Goal: Task Accomplishment & Management: Complete application form

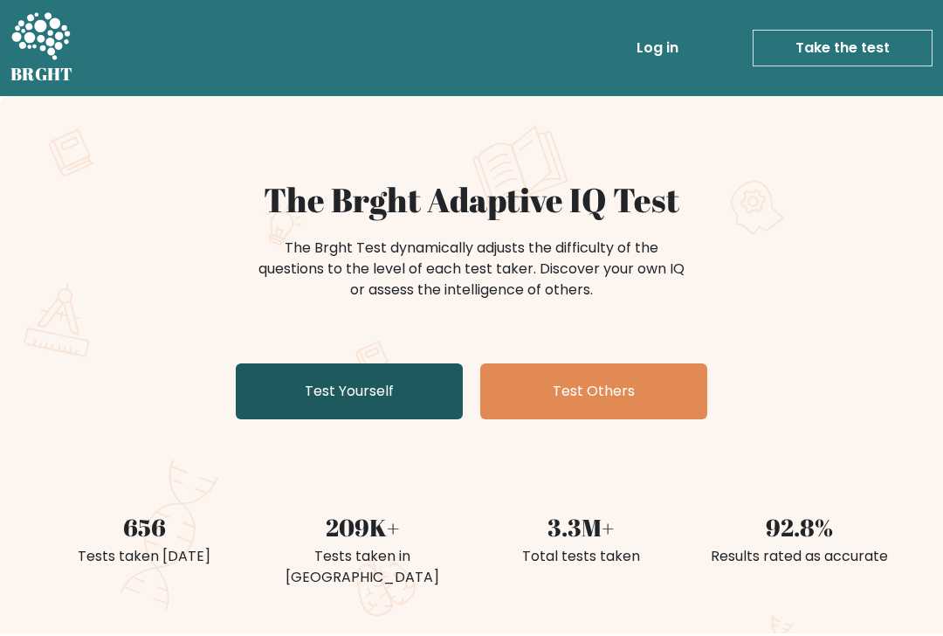
click at [356, 413] on link "Test Yourself" at bounding box center [349, 391] width 227 height 56
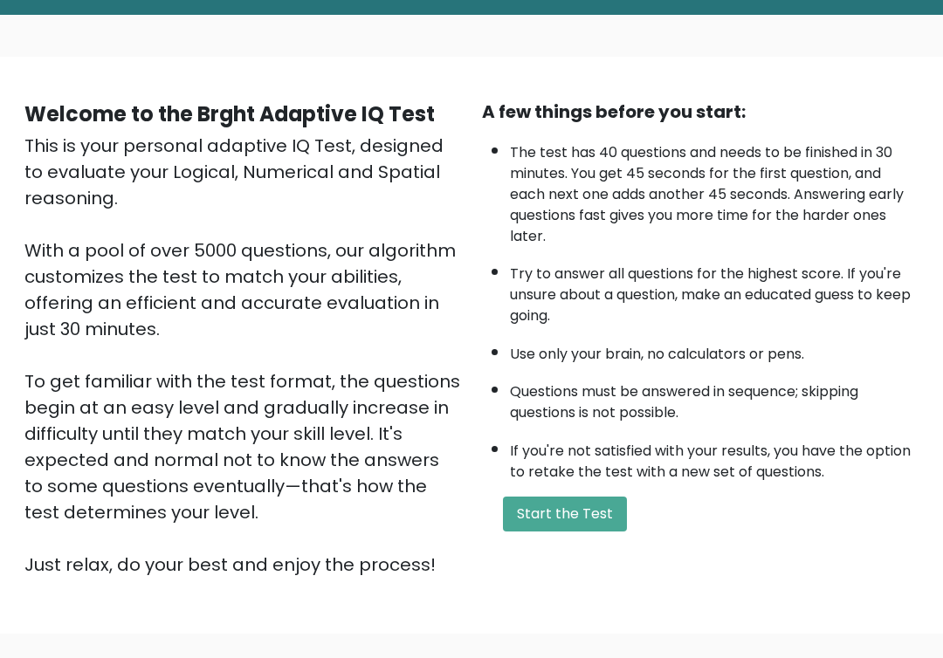
scroll to position [82, 0]
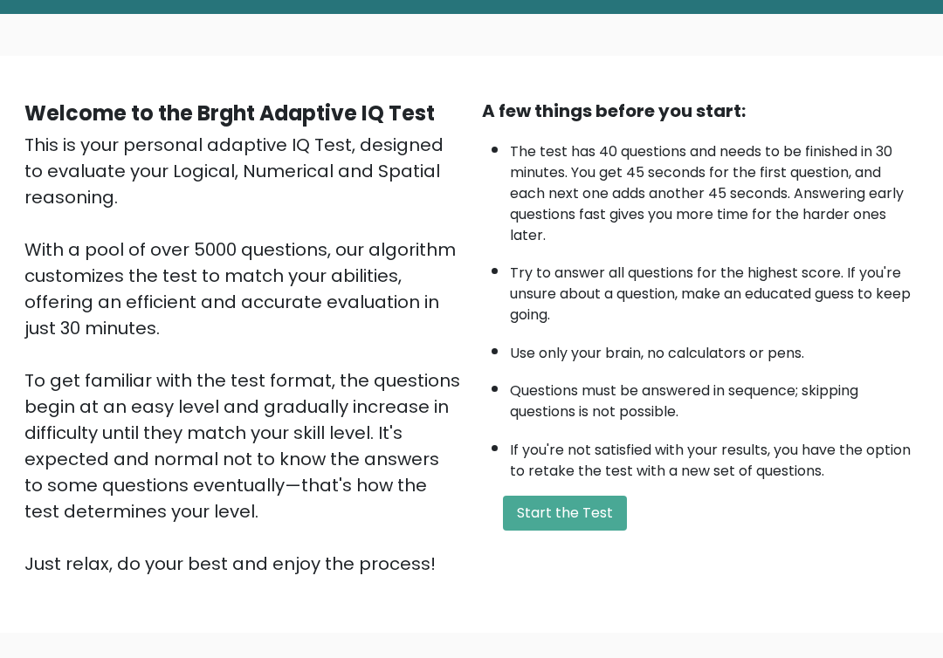
click at [383, 364] on div "This is your personal adaptive IQ Test, designed to evaluate your Logical, Nume…" at bounding box center [242, 354] width 437 height 445
click at [556, 531] on button "Start the Test" at bounding box center [565, 513] width 124 height 35
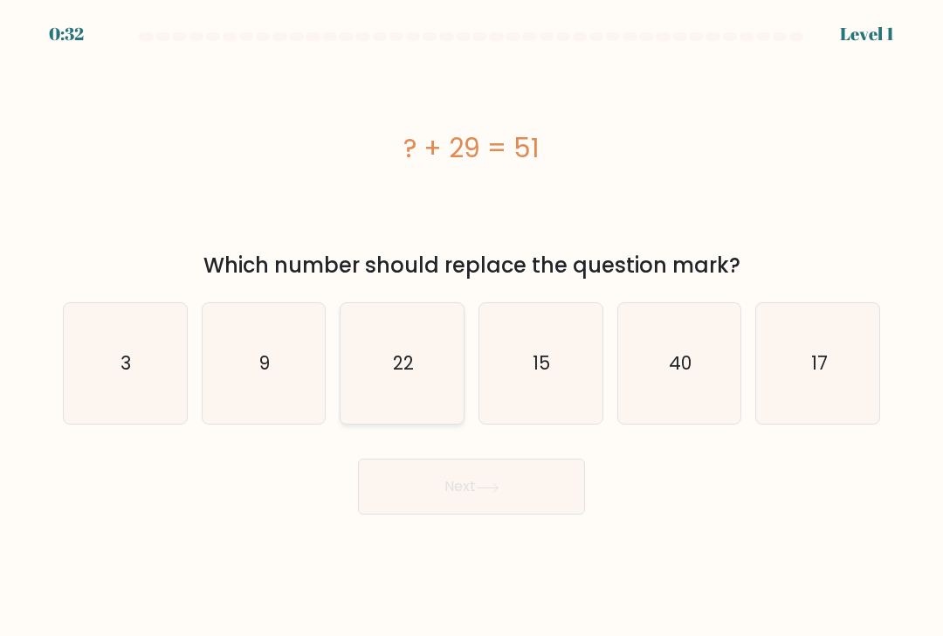
click at [385, 343] on icon "22" at bounding box center [402, 363] width 120 height 120
click at [471, 327] on input "c. 22" at bounding box center [471, 322] width 1 height 9
radio input "true"
click at [478, 497] on button "Next" at bounding box center [471, 486] width 227 height 56
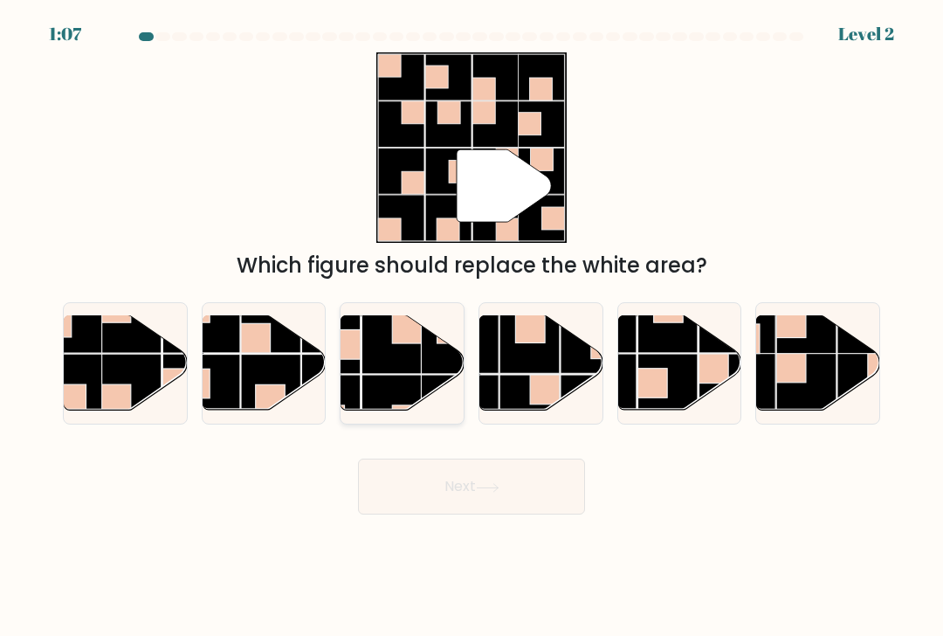
click at [406, 389] on rect at bounding box center [392, 405] width 60 height 60
click at [471, 327] on input "c." at bounding box center [471, 322] width 1 height 9
radio input "true"
click at [472, 499] on button "Next" at bounding box center [471, 486] width 227 height 56
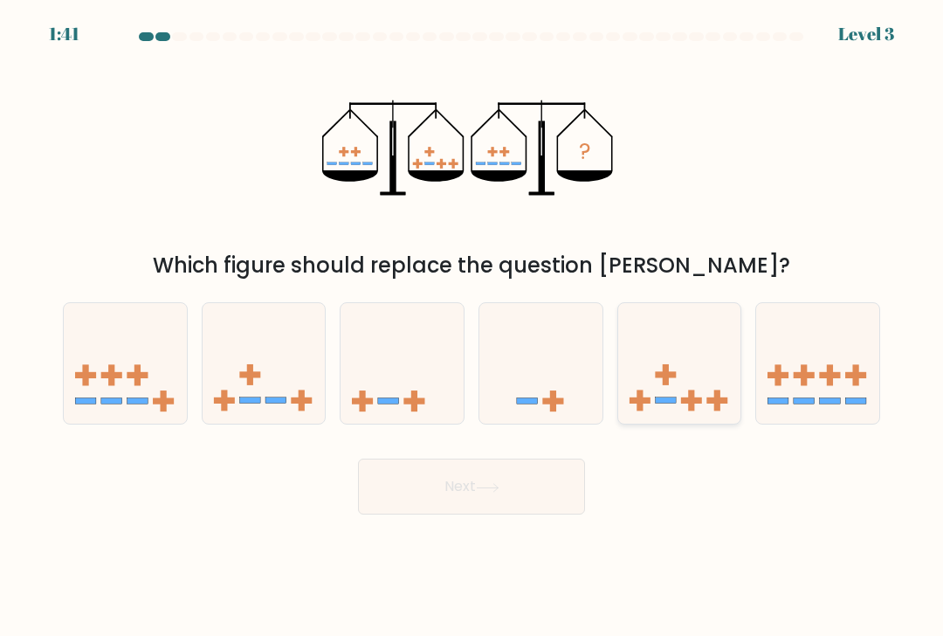
click at [661, 368] on icon at bounding box center [679, 364] width 123 height 102
click at [472, 327] on input "e." at bounding box center [471, 322] width 1 height 9
radio input "true"
click at [520, 487] on button "Next" at bounding box center [471, 486] width 227 height 56
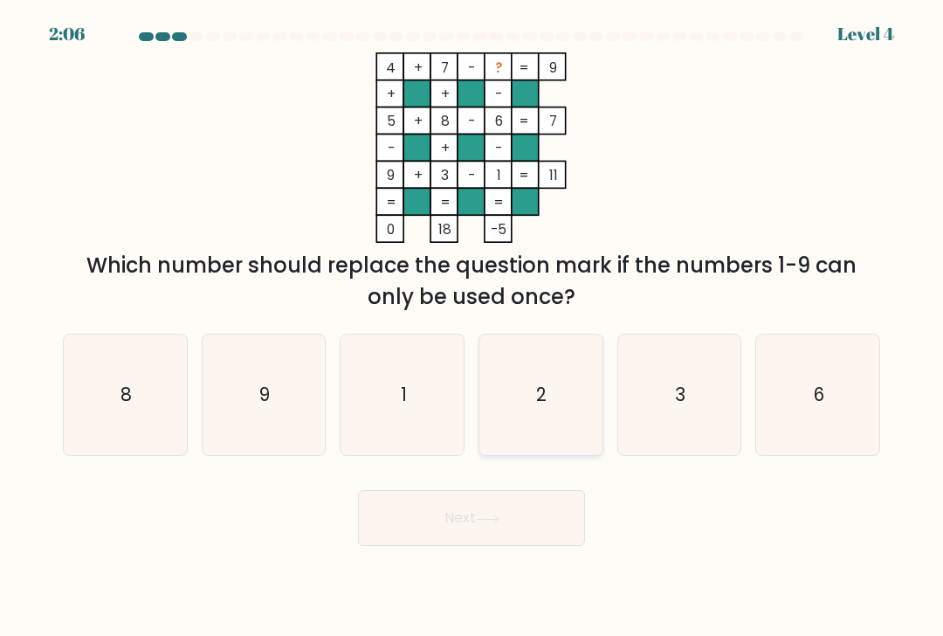
click at [515, 360] on icon "2" at bounding box center [540, 394] width 120 height 120
click at [472, 327] on input "d. 2" at bounding box center [471, 322] width 1 height 9
radio input "true"
click at [506, 500] on button "Next" at bounding box center [471, 518] width 227 height 56
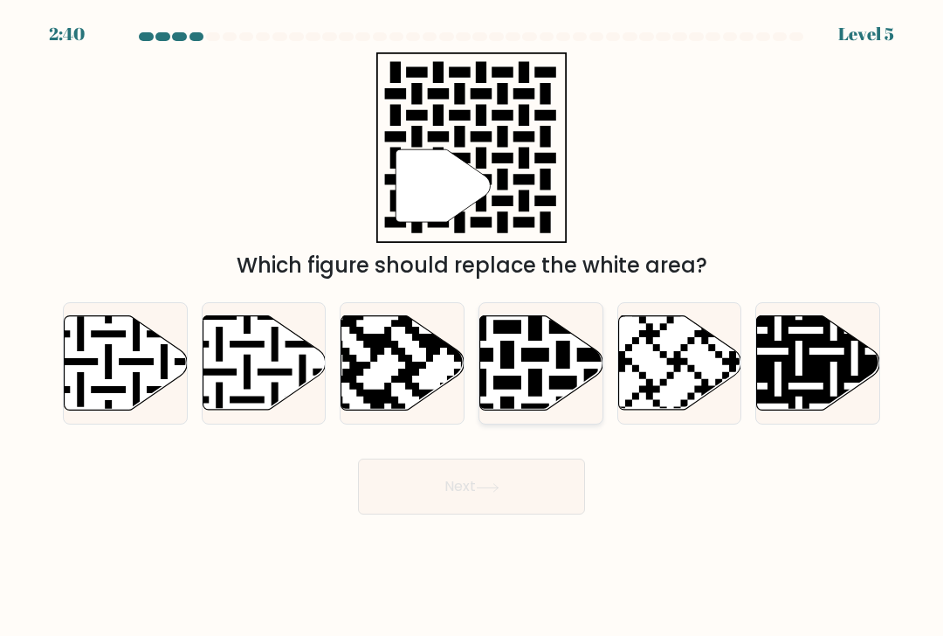
click at [601, 374] on icon at bounding box center [540, 363] width 123 height 96
click at [472, 327] on input "d." at bounding box center [471, 322] width 1 height 9
radio input "true"
click at [519, 485] on button "Next" at bounding box center [471, 486] width 227 height 56
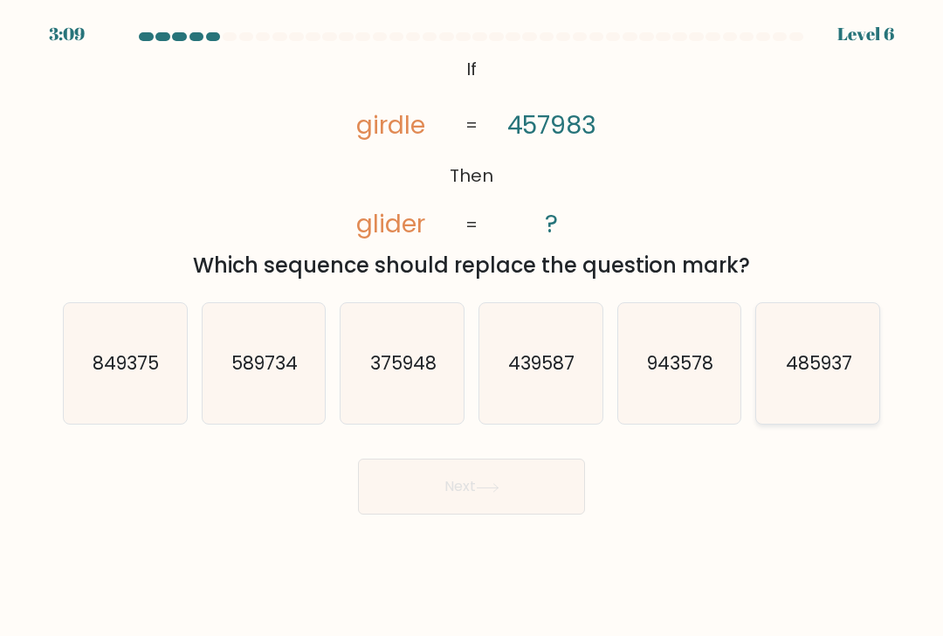
click at [834, 398] on icon "485937" at bounding box center [818, 363] width 120 height 120
click at [472, 327] on input "f. 485937" at bounding box center [471, 322] width 1 height 9
radio input "true"
click at [521, 464] on button "Next" at bounding box center [471, 486] width 227 height 56
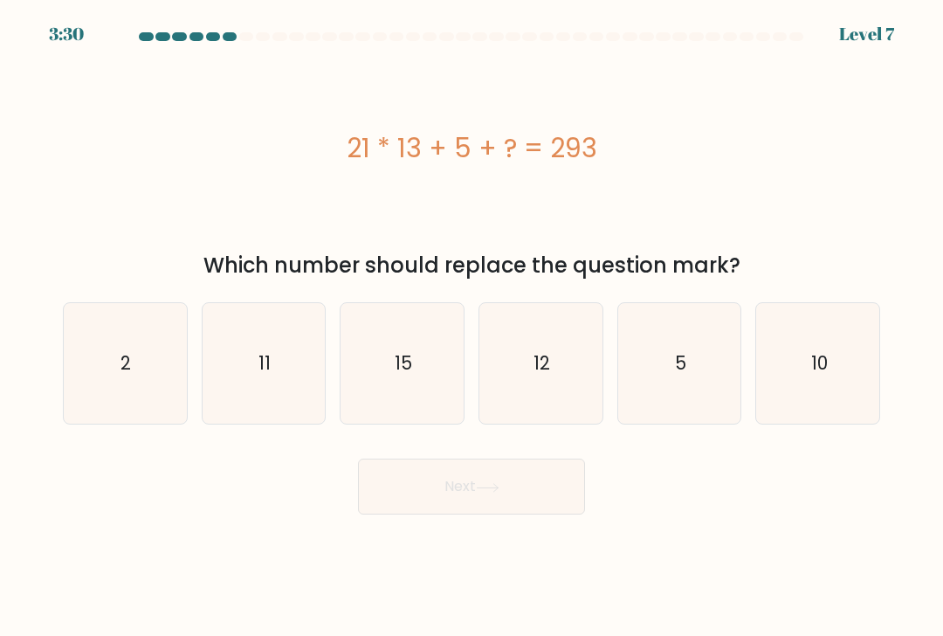
click at [430, 377] on icon "15" at bounding box center [402, 363] width 120 height 120
click at [471, 327] on input "c. 15" at bounding box center [471, 322] width 1 height 9
radio input "true"
click at [467, 484] on button "Next" at bounding box center [471, 486] width 227 height 56
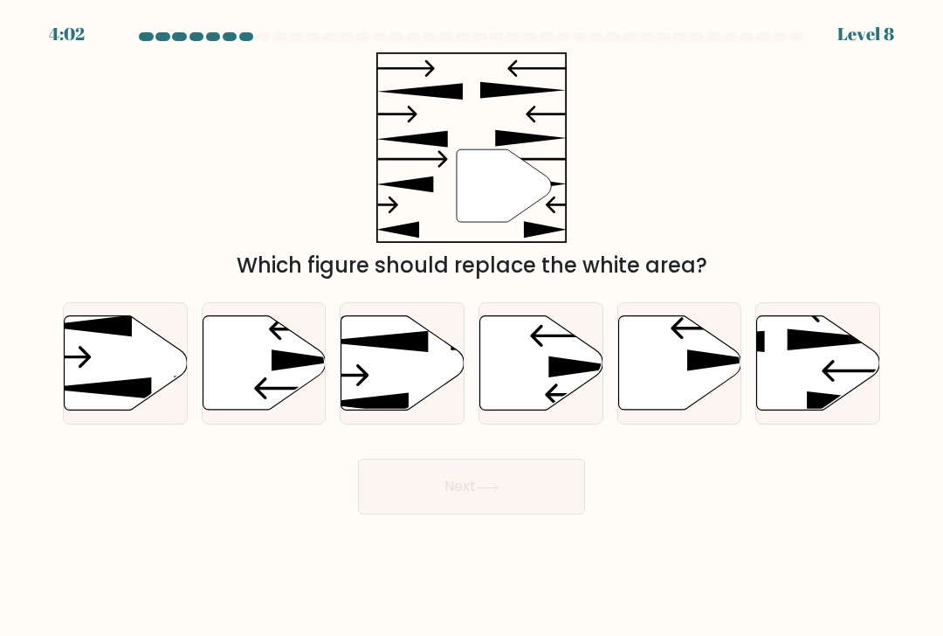
click at [512, 359] on icon at bounding box center [541, 363] width 123 height 94
click at [472, 327] on input "d." at bounding box center [471, 322] width 1 height 9
radio input "true"
click at [484, 497] on button "Next" at bounding box center [471, 486] width 227 height 56
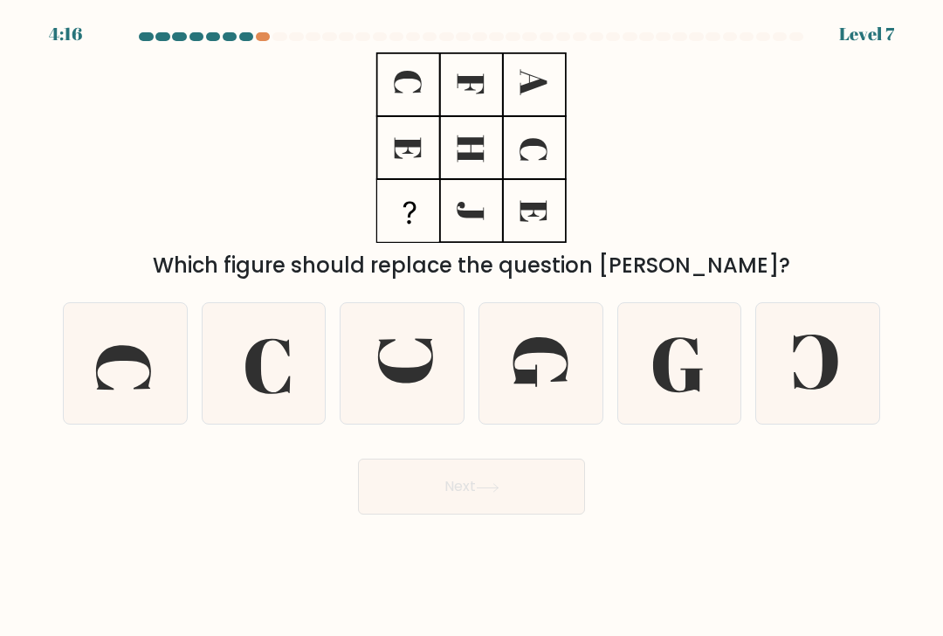
click at [547, 367] on icon at bounding box center [540, 363] width 120 height 120
click at [472, 327] on input "d." at bounding box center [471, 322] width 1 height 9
radio input "true"
click at [496, 476] on button "Next" at bounding box center [471, 486] width 227 height 56
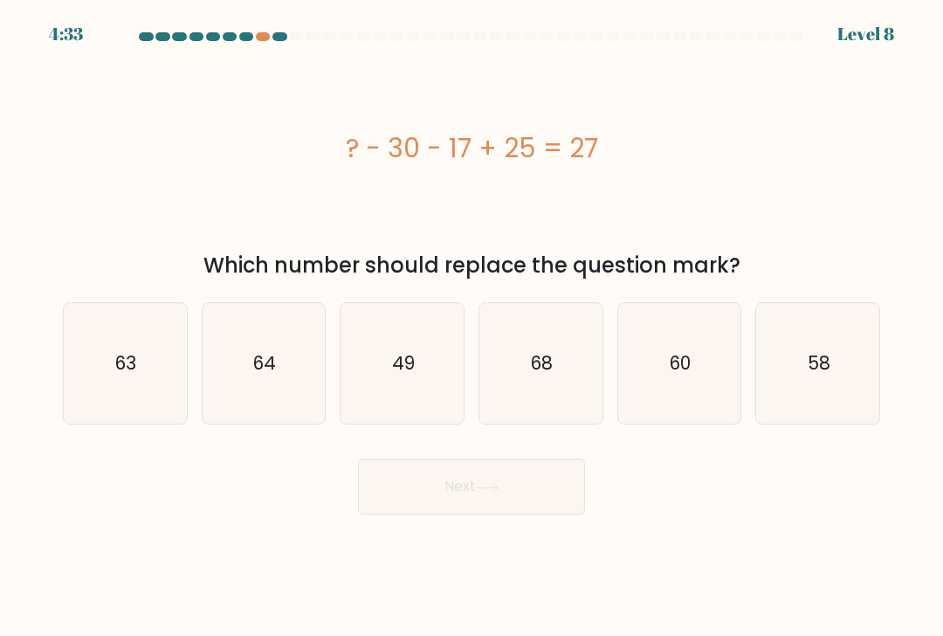
click at [432, 348] on icon "49" at bounding box center [402, 363] width 120 height 120
click at [471, 327] on input "c. 49" at bounding box center [471, 322] width 1 height 9
radio input "true"
click at [443, 484] on button "Next" at bounding box center [471, 486] width 227 height 56
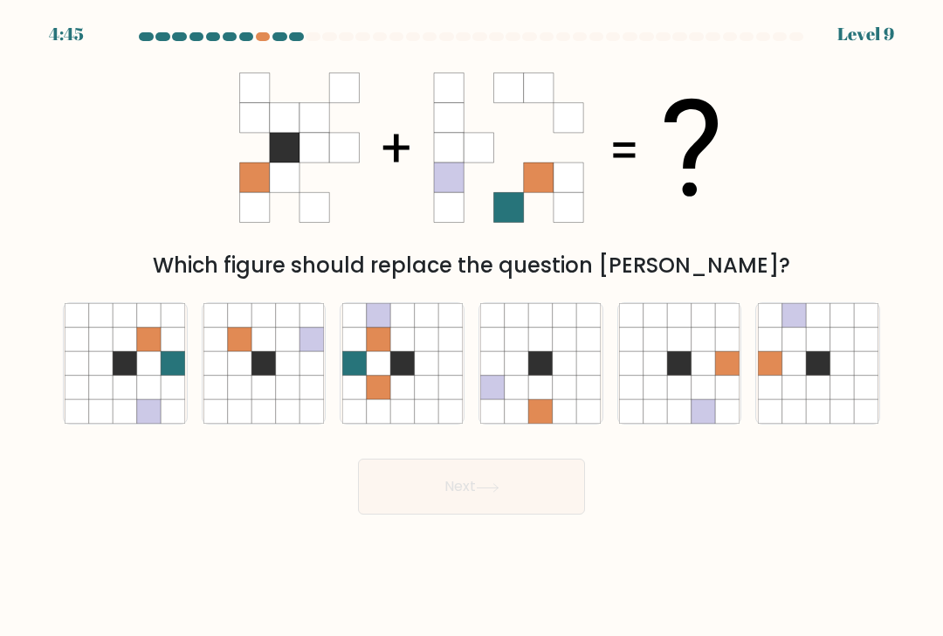
click at [420, 377] on icon at bounding box center [426, 387] width 24 height 24
click at [471, 327] on input "c." at bounding box center [471, 322] width 1 height 9
radio input "true"
click at [484, 491] on icon at bounding box center [488, 488] width 24 height 10
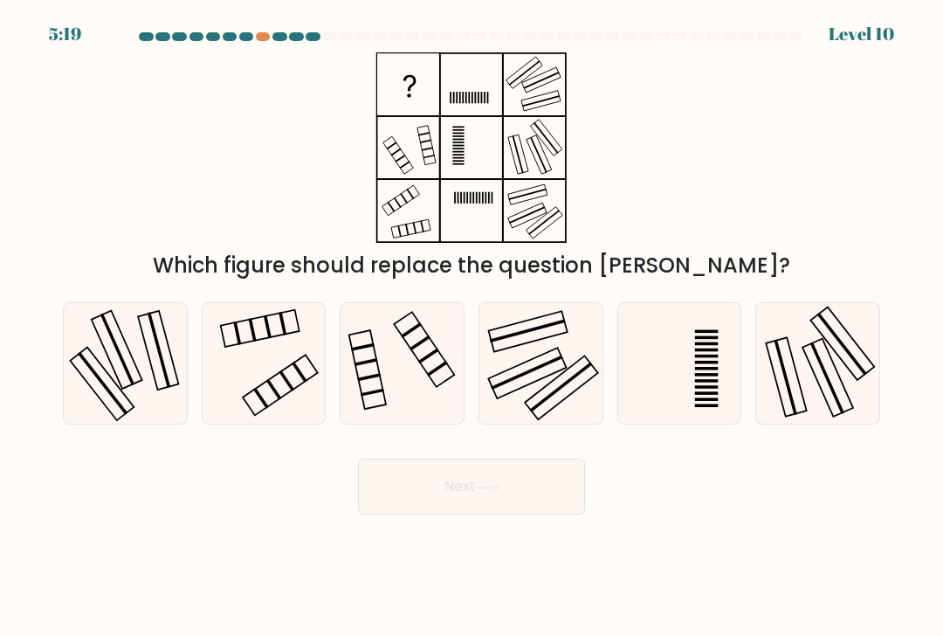
click at [270, 359] on icon at bounding box center [263, 363] width 120 height 120
click at [471, 327] on input "b." at bounding box center [471, 322] width 1 height 9
radio input "true"
click at [451, 499] on button "Next" at bounding box center [471, 486] width 227 height 56
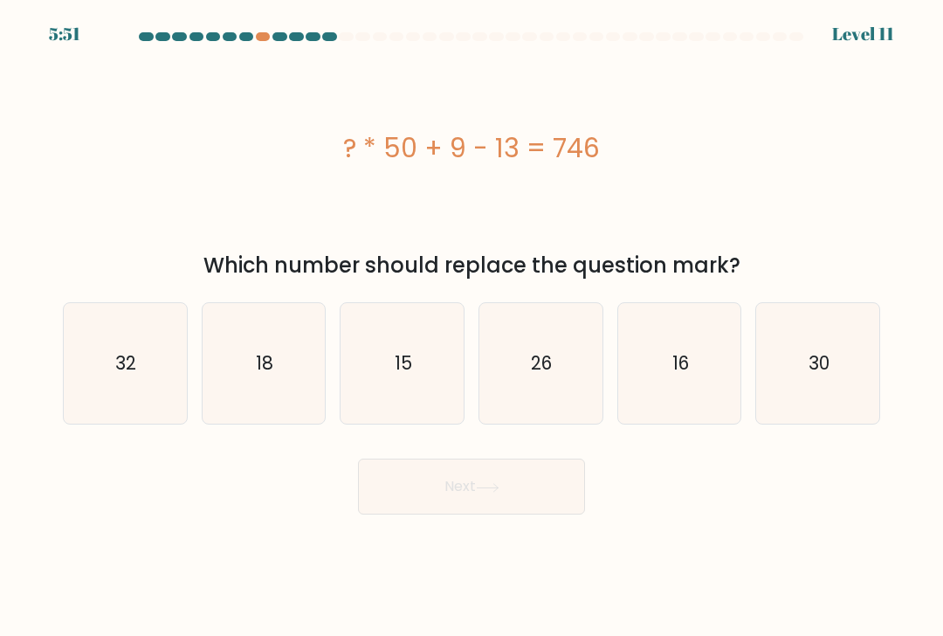
click at [384, 341] on icon "15" at bounding box center [402, 363] width 120 height 120
click at [471, 327] on input "c. 15" at bounding box center [471, 322] width 1 height 9
radio input "true"
click at [434, 485] on button "Next" at bounding box center [471, 486] width 227 height 56
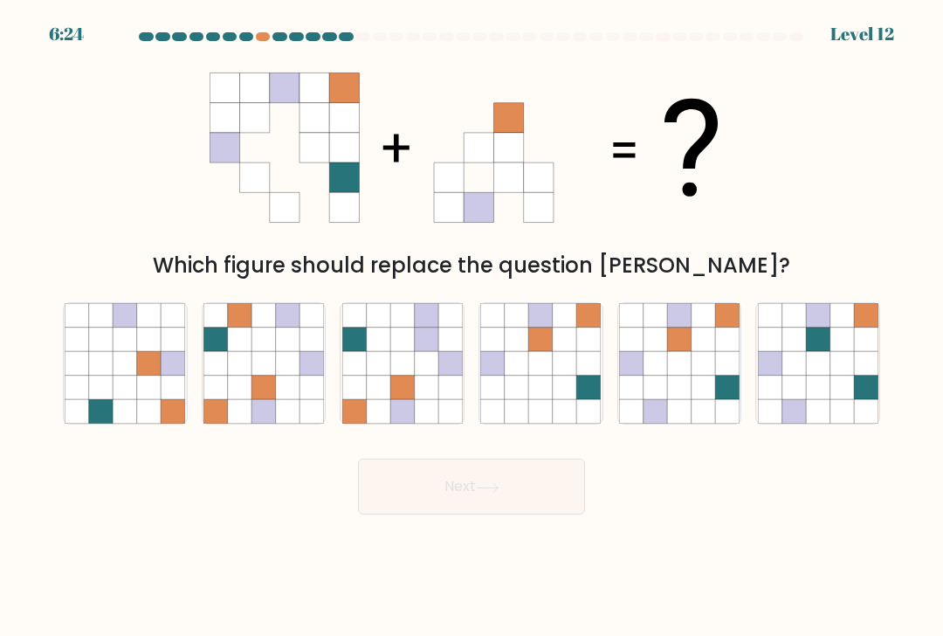
click at [545, 377] on icon at bounding box center [541, 387] width 24 height 24
click at [472, 327] on input "d." at bounding box center [471, 322] width 1 height 9
radio input "true"
click at [537, 495] on button "Next" at bounding box center [471, 486] width 227 height 56
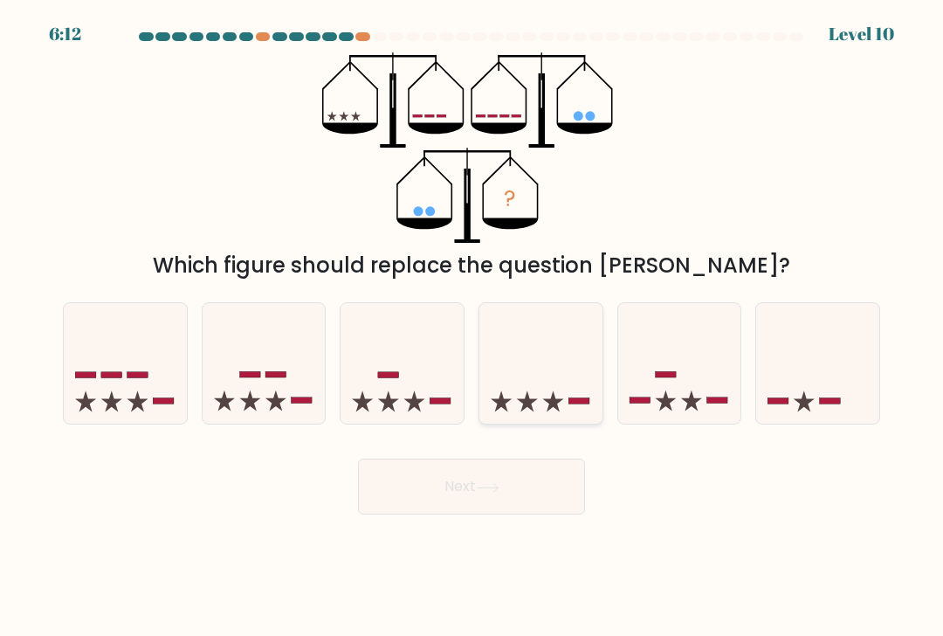
click at [561, 389] on icon at bounding box center [540, 364] width 123 height 102
click at [472, 327] on input "d." at bounding box center [471, 322] width 1 height 9
radio input "true"
click at [504, 503] on button "Next" at bounding box center [471, 486] width 227 height 56
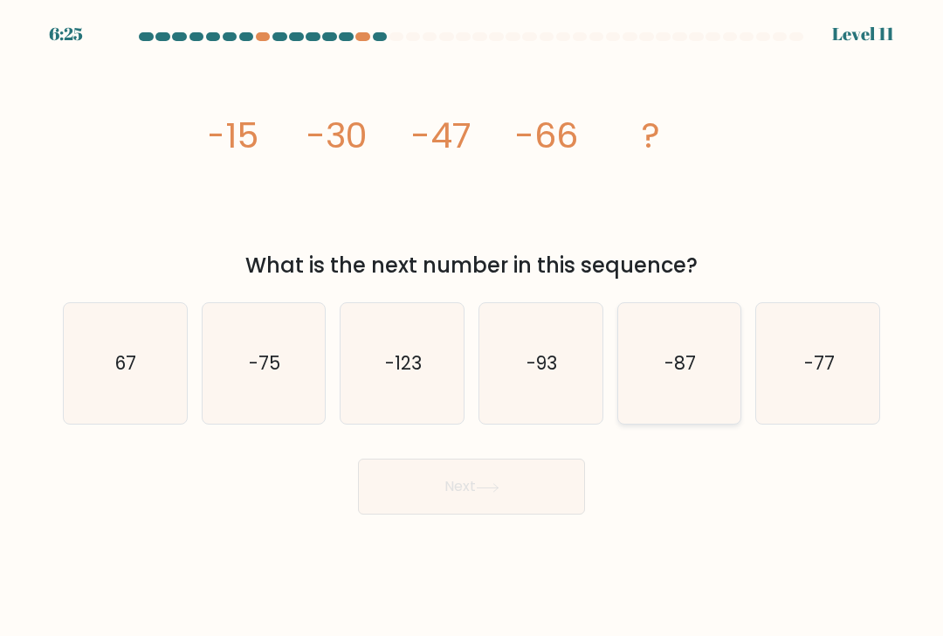
click at [719, 358] on icon "-87" at bounding box center [679, 363] width 120 height 120
click at [472, 327] on input "e. -87" at bounding box center [471, 322] width 1 height 9
radio input "true"
click at [545, 494] on button "Next" at bounding box center [471, 486] width 227 height 56
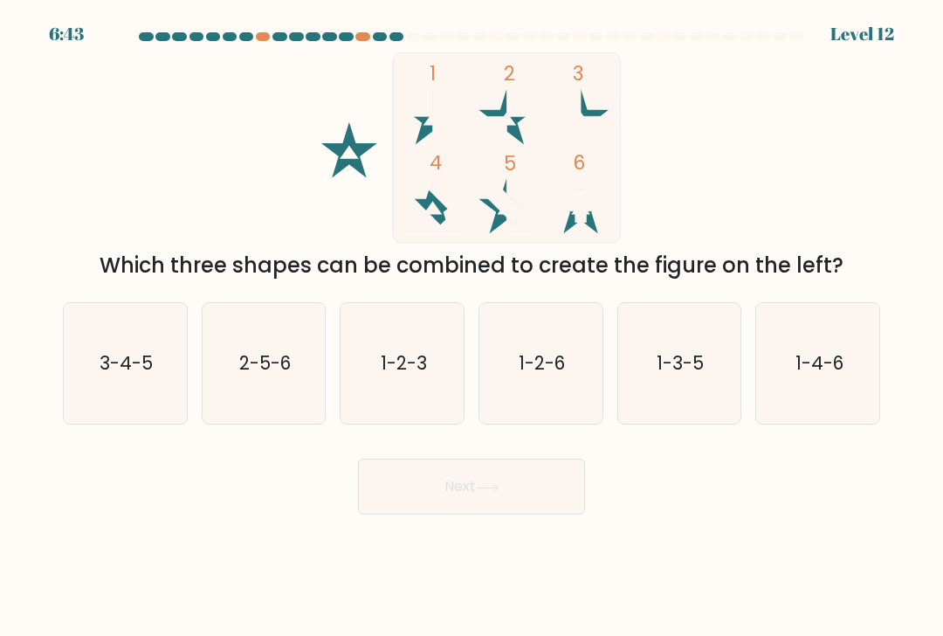
click at [422, 352] on text "1-2-3" at bounding box center [404, 362] width 46 height 25
click at [471, 327] on input "c. 1-2-3" at bounding box center [471, 322] width 1 height 9
radio input "true"
click at [425, 484] on button "Next" at bounding box center [471, 486] width 227 height 56
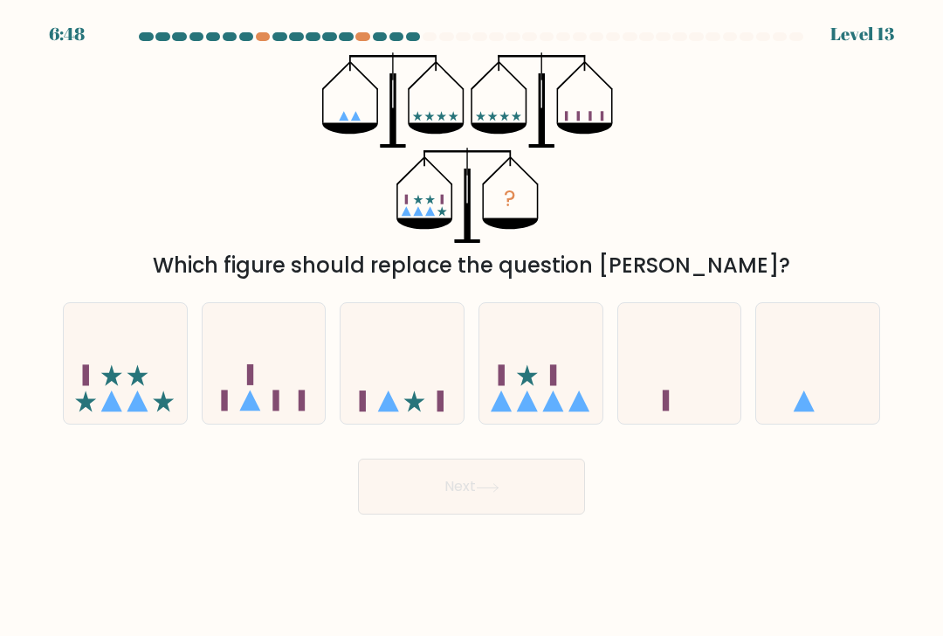
click at [99, 387] on icon at bounding box center [125, 364] width 123 height 102
click at [471, 327] on input "a." at bounding box center [471, 322] width 1 height 9
radio input "true"
click at [426, 477] on button "Next" at bounding box center [471, 486] width 227 height 56
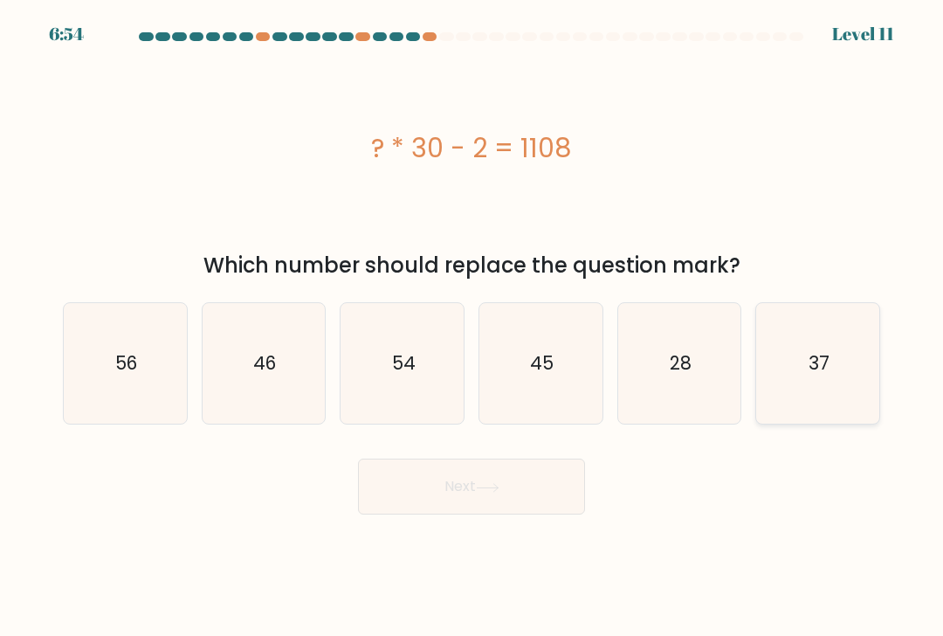
click at [840, 387] on icon "37" at bounding box center [818, 363] width 120 height 120
click at [472, 327] on input "f. 37" at bounding box center [471, 322] width 1 height 9
radio input "true"
click at [486, 491] on icon at bounding box center [488, 488] width 24 height 10
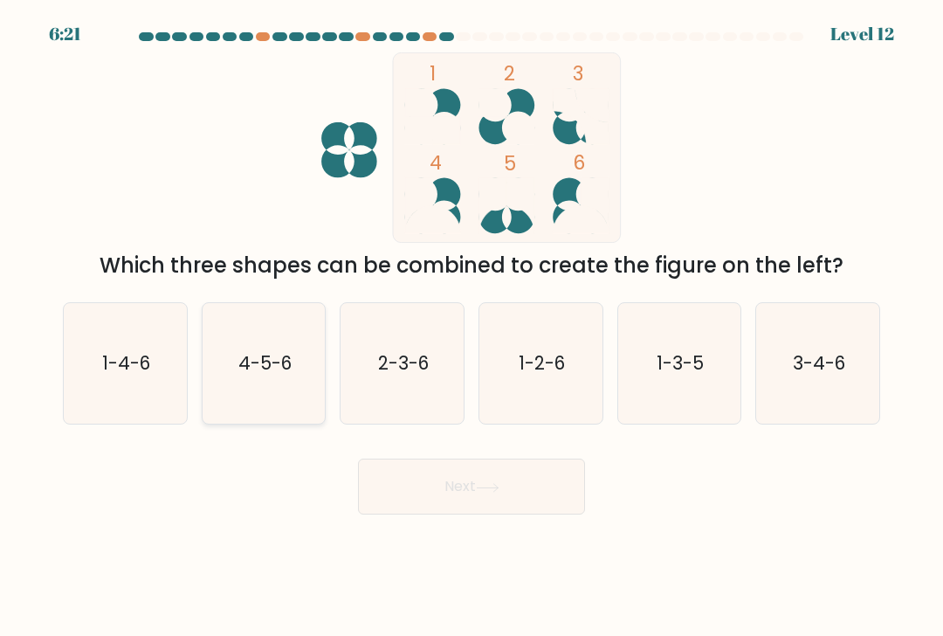
click at [311, 368] on icon "4-5-6" at bounding box center [263, 363] width 120 height 120
click at [471, 327] on input "b. 4-5-6" at bounding box center [471, 322] width 1 height 9
radio input "true"
click at [409, 479] on button "Next" at bounding box center [471, 486] width 227 height 56
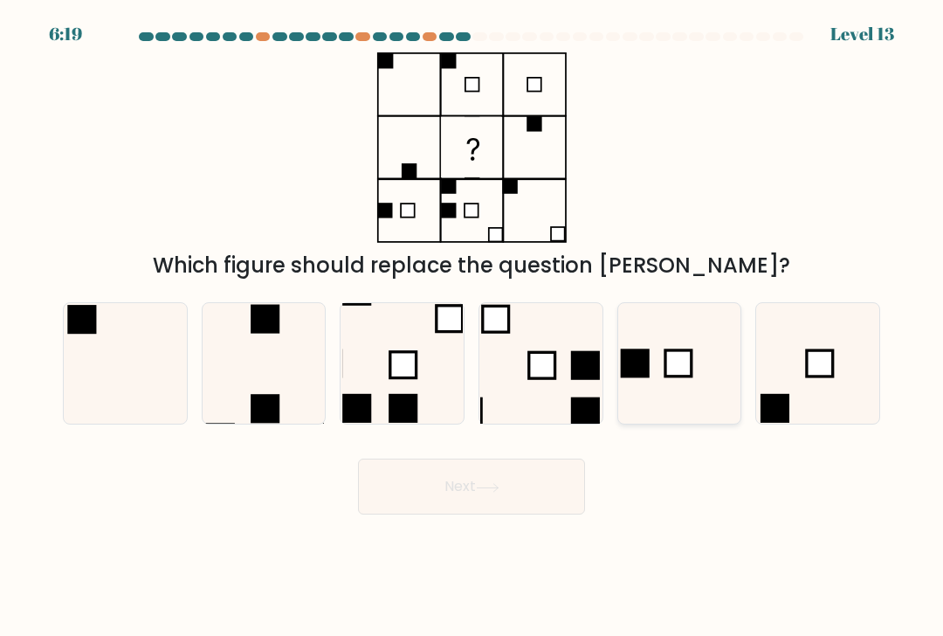
click at [650, 354] on icon at bounding box center [679, 363] width 120 height 120
click at [472, 327] on input "e." at bounding box center [471, 322] width 1 height 9
radio input "true"
click at [519, 461] on button "Next" at bounding box center [471, 486] width 227 height 56
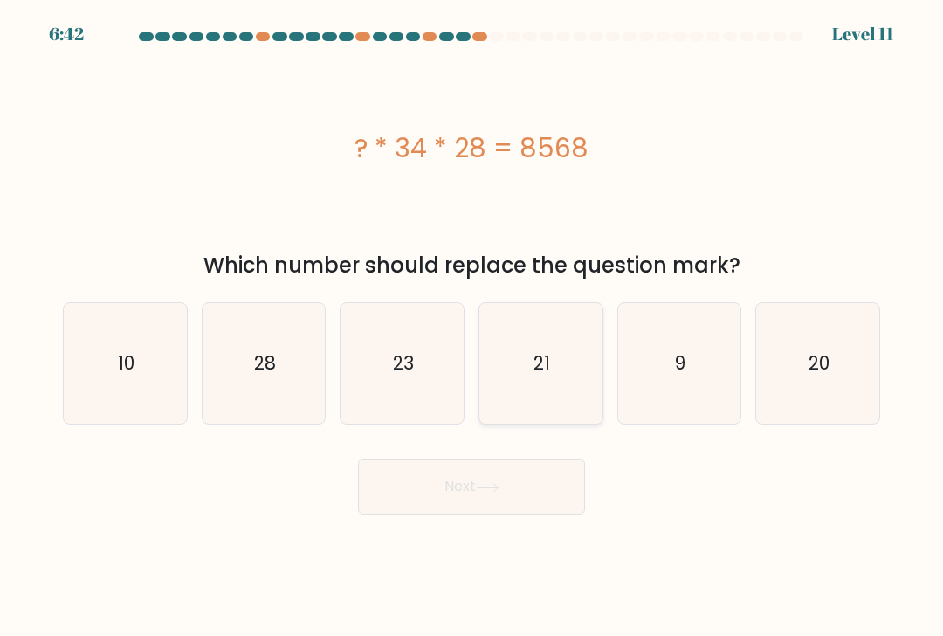
click at [554, 373] on icon "21" at bounding box center [540, 363] width 120 height 120
click at [472, 327] on input "d. 21" at bounding box center [471, 322] width 1 height 9
radio input "true"
click at [141, 382] on icon "10" at bounding box center [125, 363] width 120 height 120
click at [471, 327] on input "a. 10" at bounding box center [471, 322] width 1 height 9
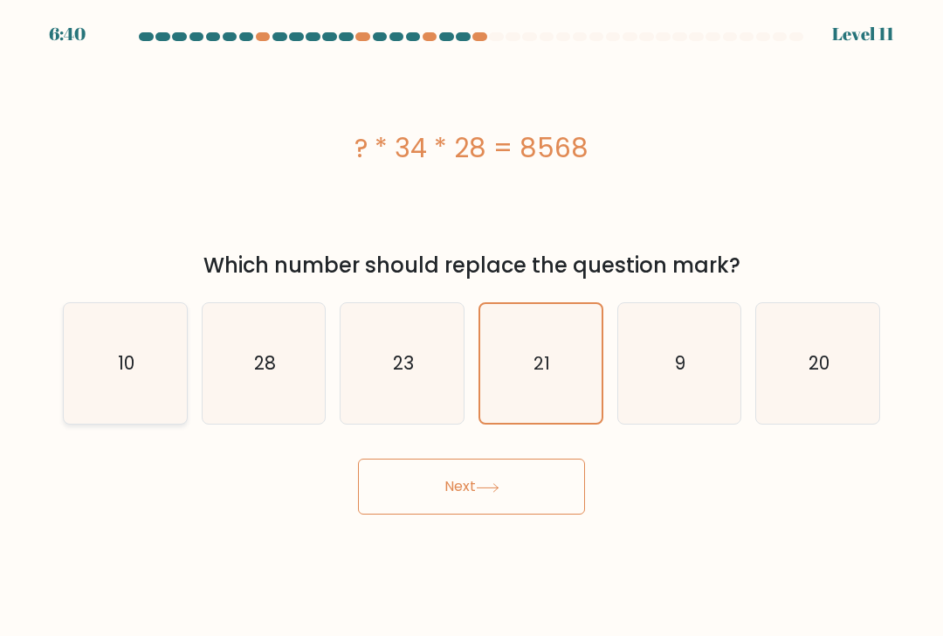
radio input "true"
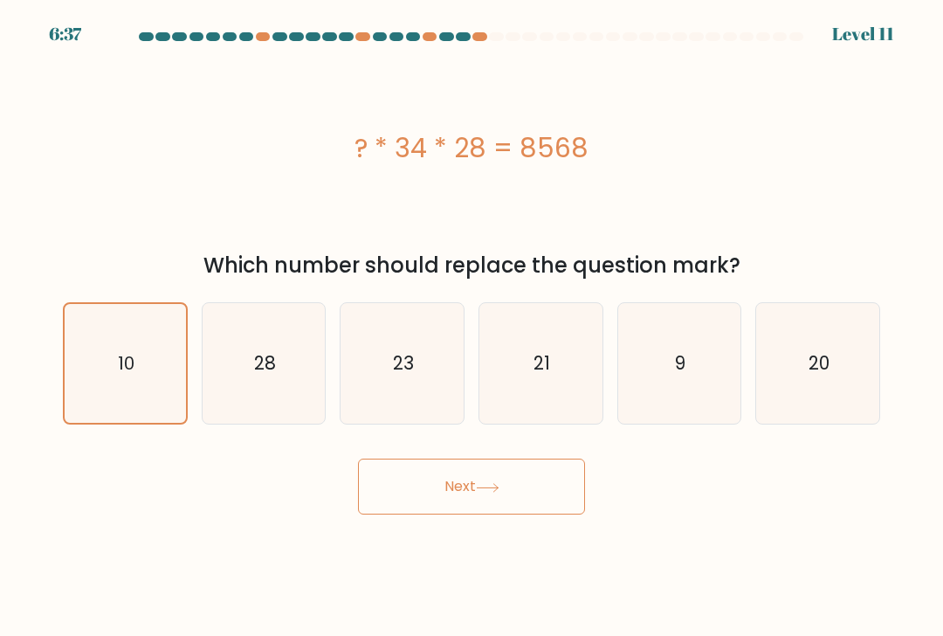
click at [666, 379] on icon "9" at bounding box center [679, 363] width 120 height 120
click at [472, 327] on input "e. 9" at bounding box center [471, 322] width 1 height 9
radio input "true"
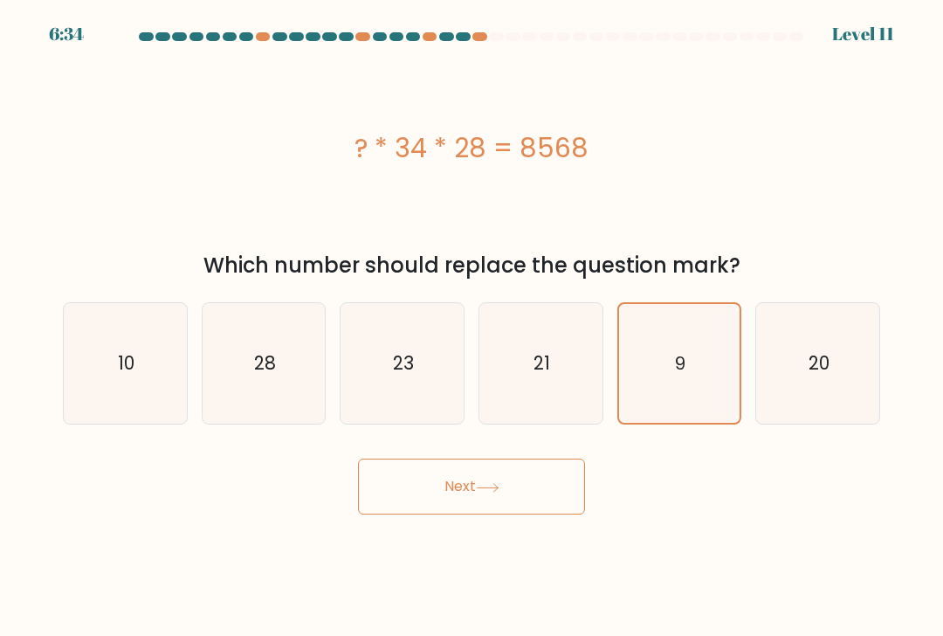
click at [446, 505] on button "Next" at bounding box center [471, 486] width 227 height 56
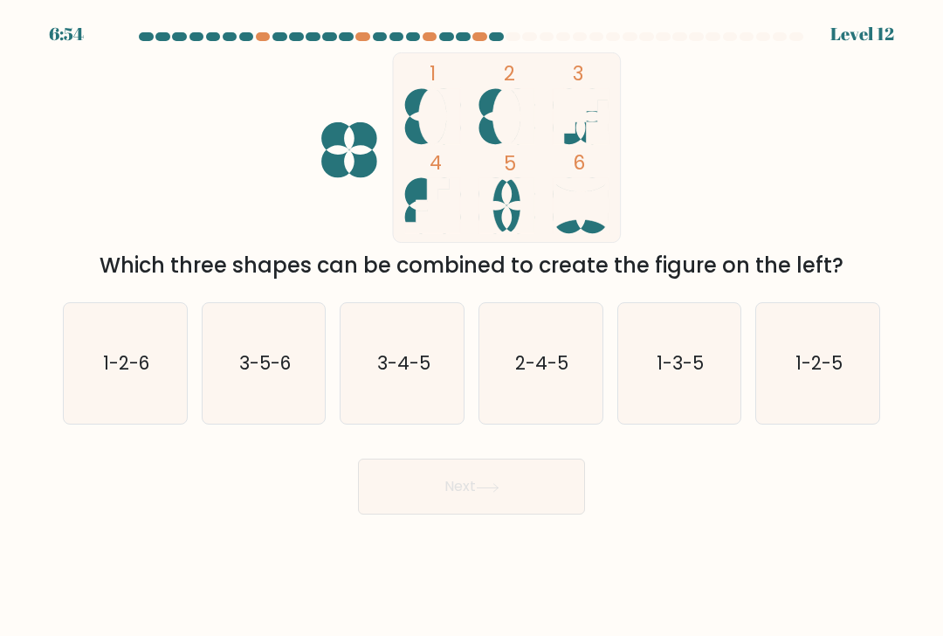
click at [568, 379] on icon "2-4-5" at bounding box center [540, 363] width 120 height 120
click at [472, 327] on input "d. 2-4-5" at bounding box center [471, 322] width 1 height 9
radio input "true"
click at [494, 508] on button "Next" at bounding box center [471, 486] width 227 height 56
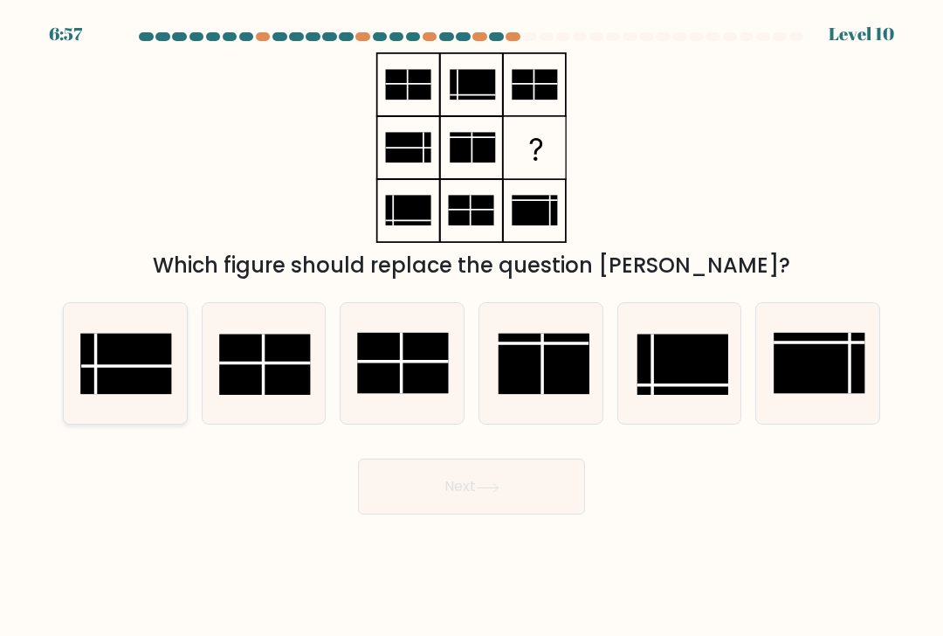
click at [132, 364] on rect at bounding box center [126, 364] width 91 height 60
click at [471, 327] on input "a." at bounding box center [471, 322] width 1 height 9
radio input "true"
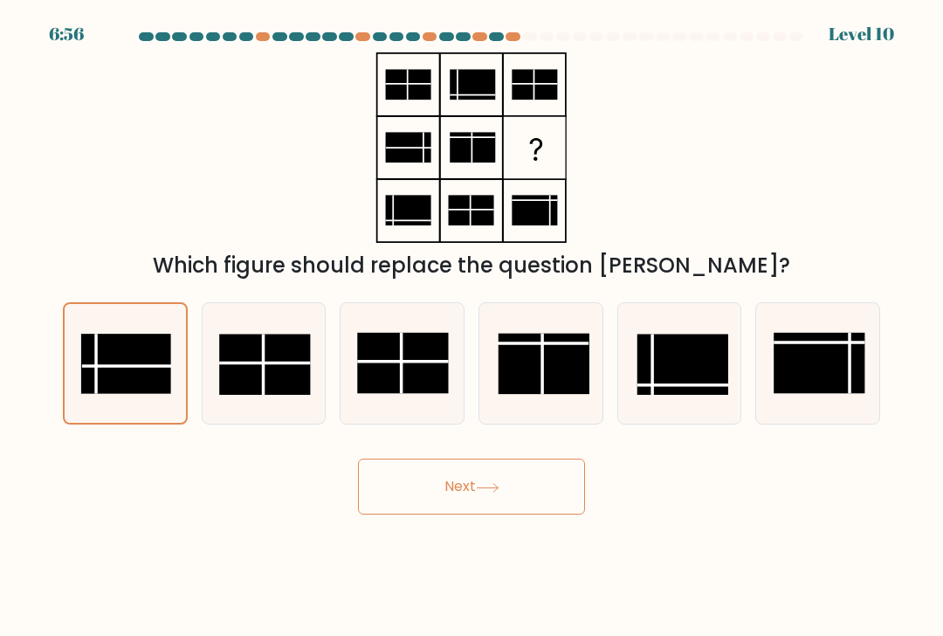
click at [518, 485] on button "Next" at bounding box center [471, 486] width 227 height 56
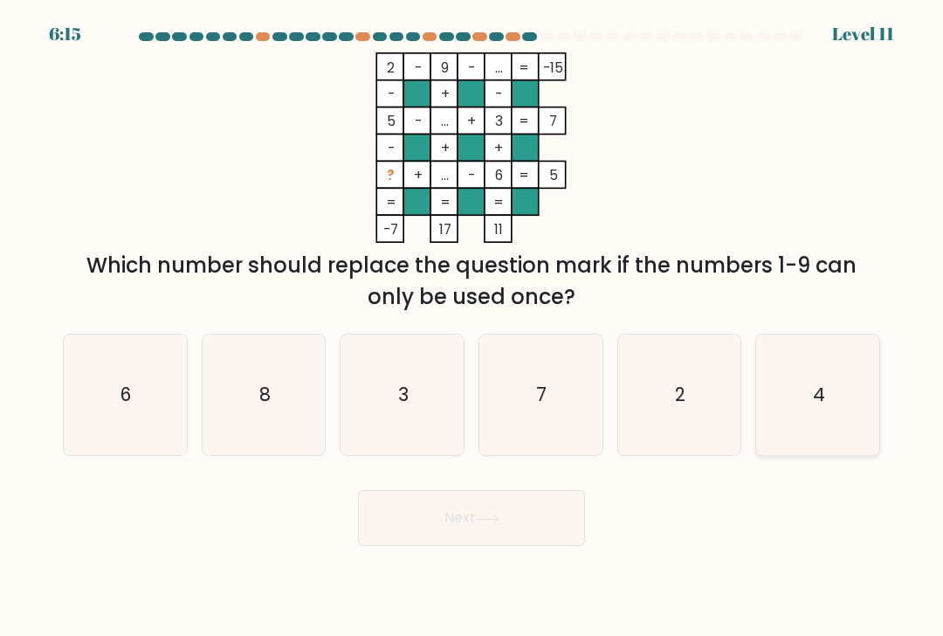
click at [779, 408] on icon "4" at bounding box center [818, 394] width 120 height 120
click at [472, 327] on input "f. 4" at bounding box center [471, 322] width 1 height 9
radio input "true"
click at [525, 512] on button "Next" at bounding box center [471, 518] width 227 height 56
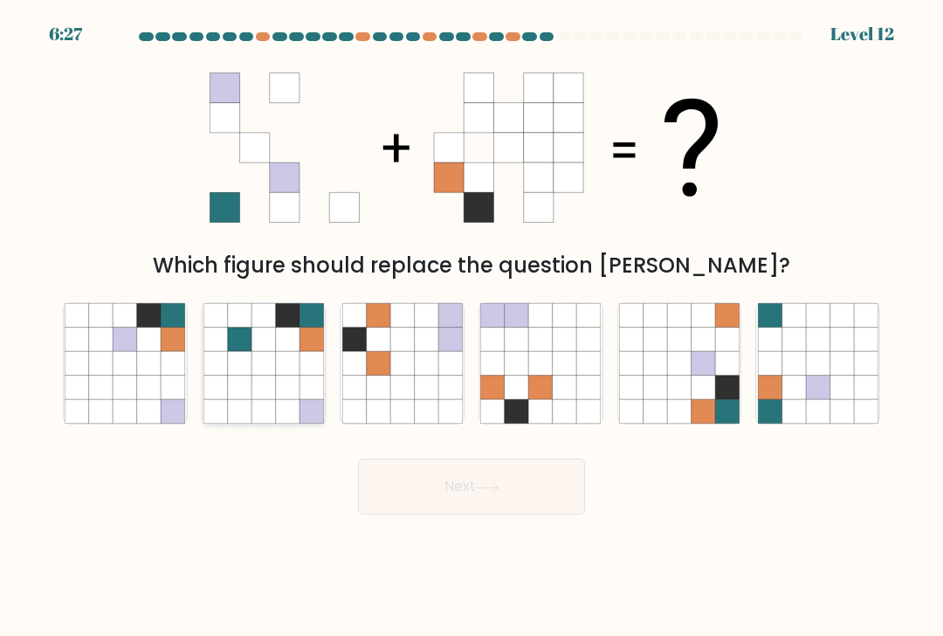
click at [167, 385] on icon at bounding box center [174, 387] width 24 height 24
click at [471, 327] on input "a." at bounding box center [471, 322] width 1 height 9
radio input "true"
click at [526, 496] on button "Next" at bounding box center [471, 486] width 227 height 56
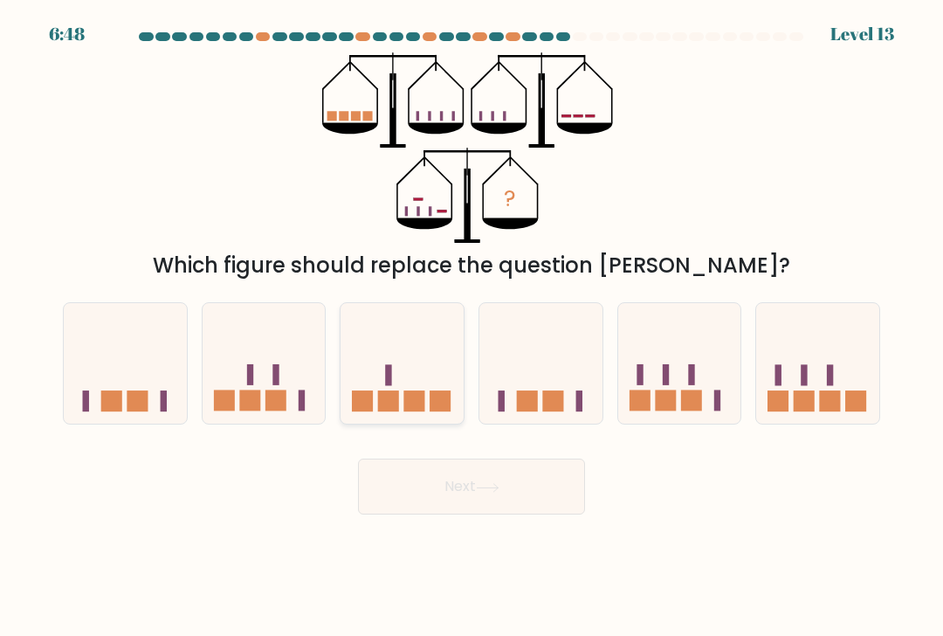
click at [418, 390] on icon at bounding box center [402, 364] width 123 height 102
click at [471, 327] on input "c." at bounding box center [471, 322] width 1 height 9
radio input "true"
click at [441, 481] on button "Next" at bounding box center [471, 486] width 227 height 56
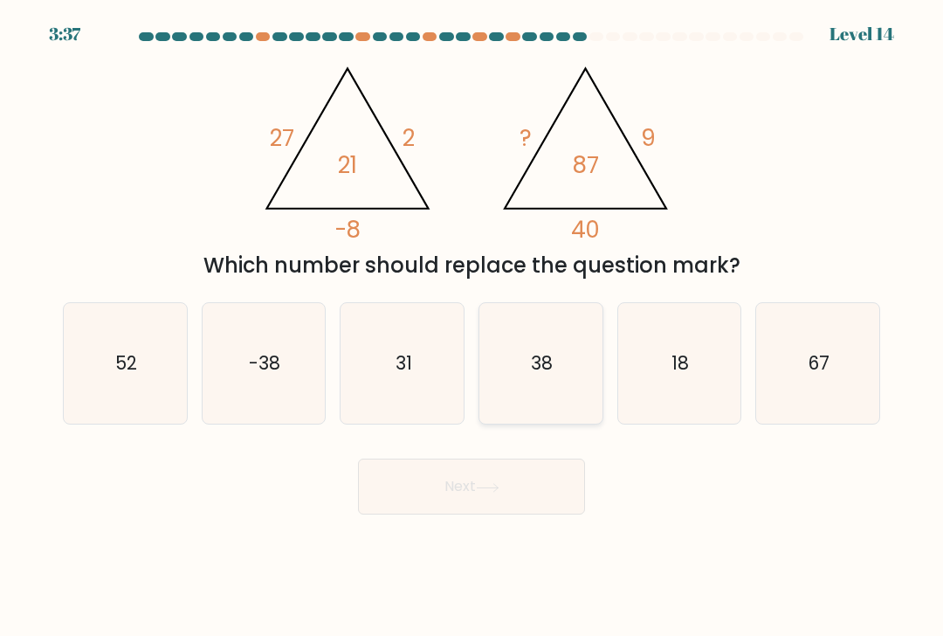
click at [540, 349] on icon "38" at bounding box center [540, 363] width 120 height 120
click at [472, 327] on input "d. 38" at bounding box center [471, 322] width 1 height 9
radio input "true"
click at [496, 478] on button "Next" at bounding box center [471, 486] width 227 height 56
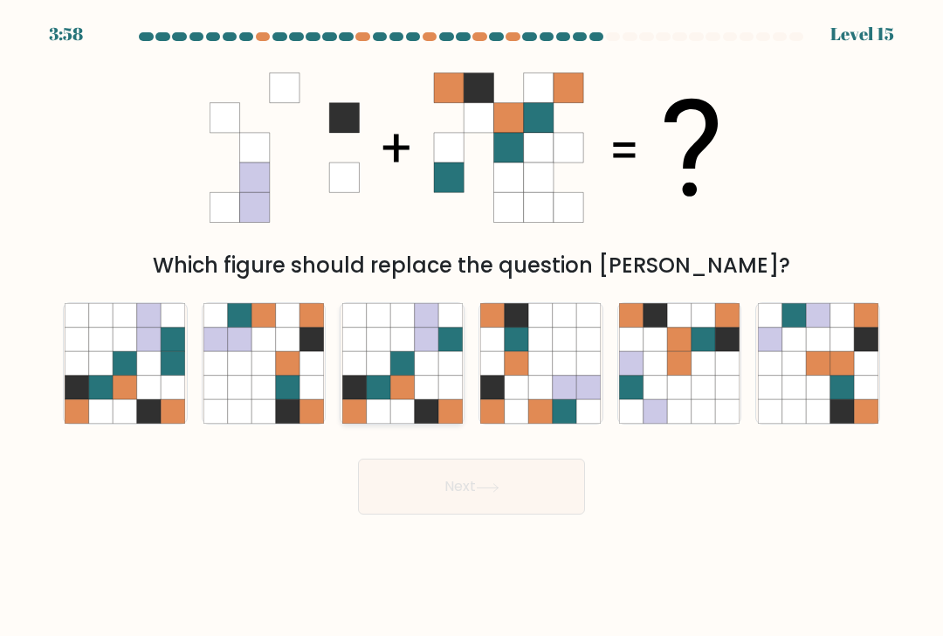
click at [419, 363] on icon at bounding box center [426, 364] width 24 height 24
click at [471, 327] on input "c." at bounding box center [471, 322] width 1 height 9
radio input "true"
click at [502, 499] on button "Next" at bounding box center [471, 486] width 227 height 56
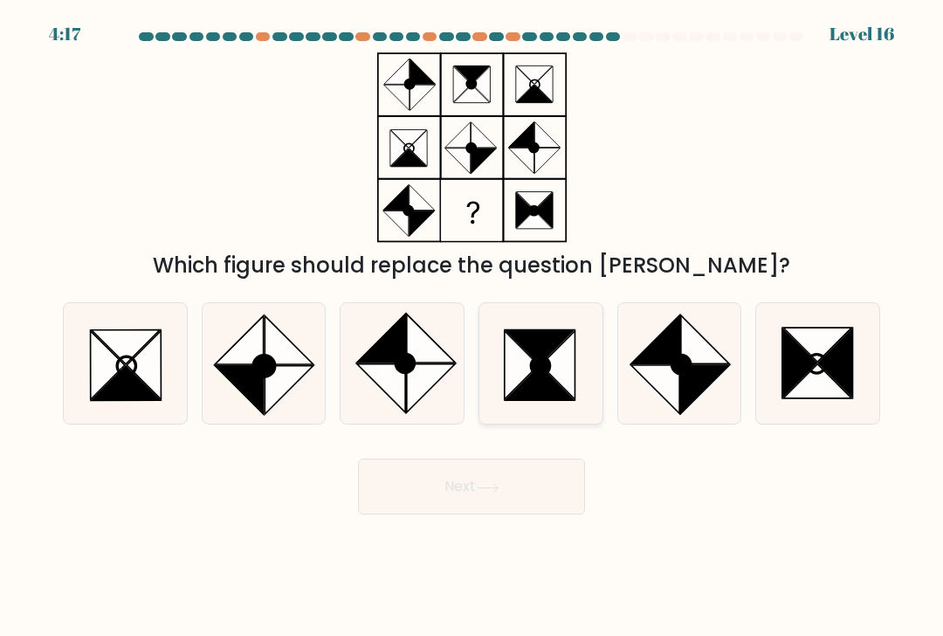
click at [535, 393] on icon at bounding box center [540, 383] width 68 height 34
click at [472, 327] on input "d." at bounding box center [471, 322] width 1 height 9
radio input "true"
click at [517, 506] on button "Next" at bounding box center [471, 486] width 227 height 56
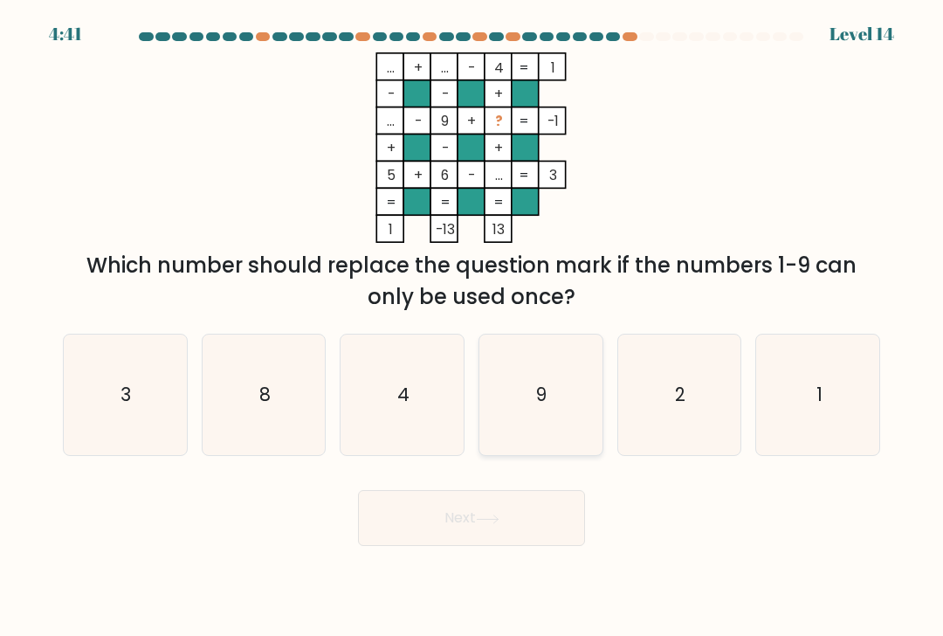
click at [596, 406] on icon "9" at bounding box center [540, 394] width 120 height 120
click at [472, 327] on input "d. 9" at bounding box center [471, 322] width 1 height 9
radio input "true"
click at [535, 504] on button "Next" at bounding box center [471, 518] width 227 height 56
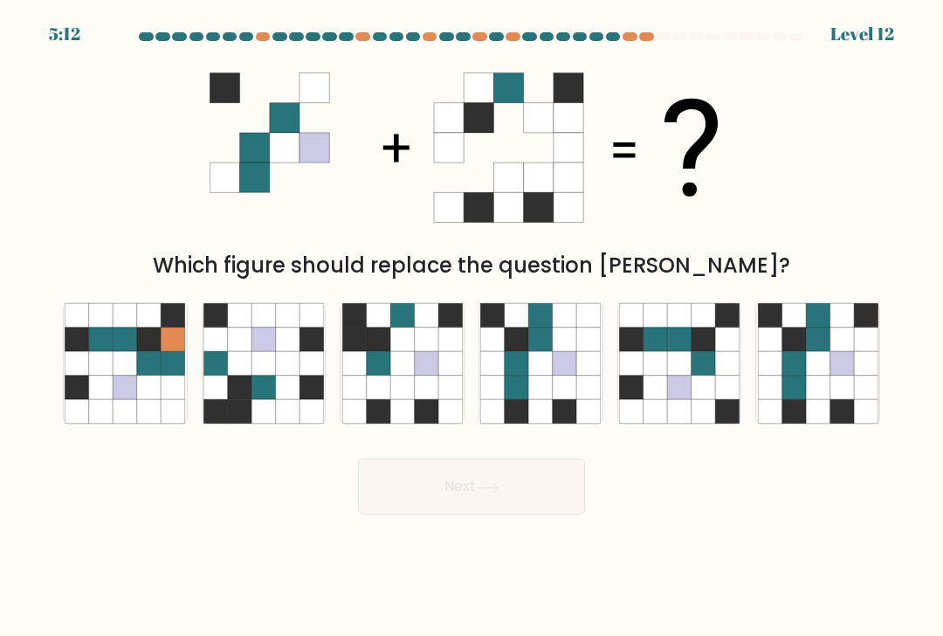
click at [691, 378] on icon at bounding box center [679, 387] width 24 height 24
click at [472, 327] on input "e." at bounding box center [471, 322] width 1 height 9
radio input "true"
click at [519, 492] on button "Next" at bounding box center [471, 486] width 227 height 56
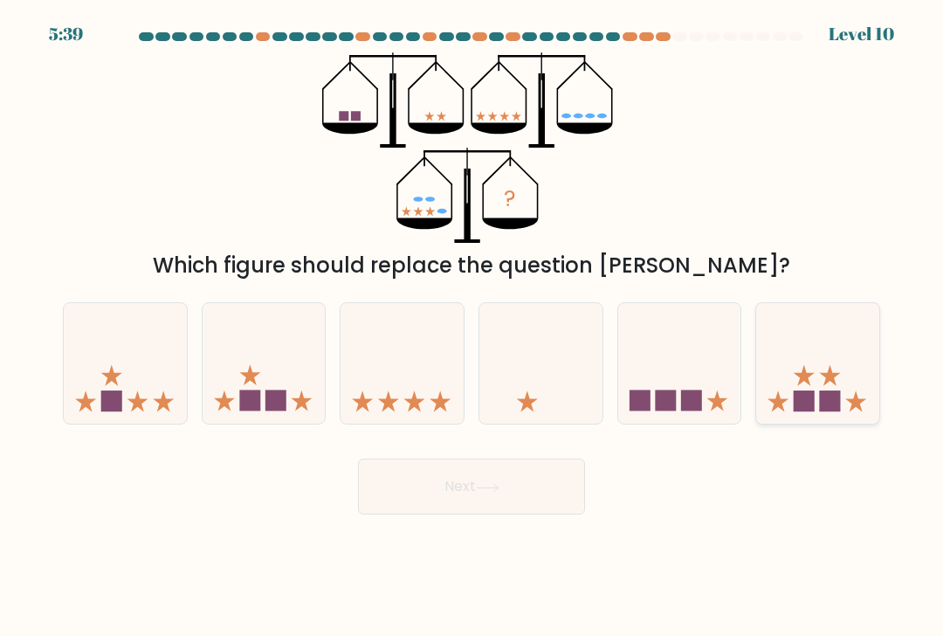
click at [838, 388] on icon at bounding box center [817, 364] width 123 height 102
click at [472, 327] on input "f." at bounding box center [471, 322] width 1 height 9
radio input "true"
click at [504, 499] on button "Next" at bounding box center [471, 486] width 227 height 56
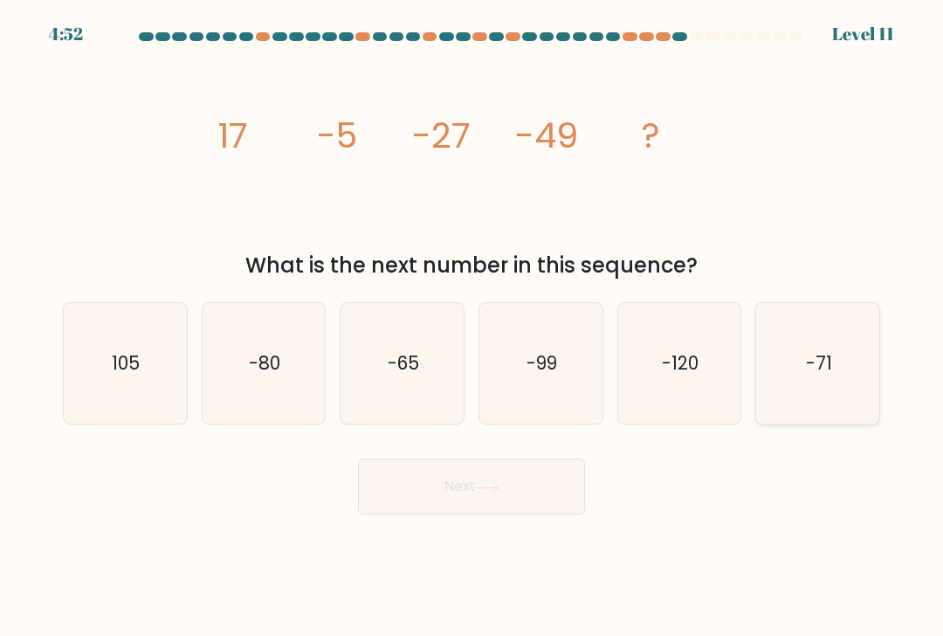
click at [811, 387] on icon "-71" at bounding box center [818, 363] width 120 height 120
click at [472, 327] on input "f. -71" at bounding box center [471, 322] width 1 height 9
radio input "true"
click at [574, 479] on button "Next" at bounding box center [471, 486] width 227 height 56
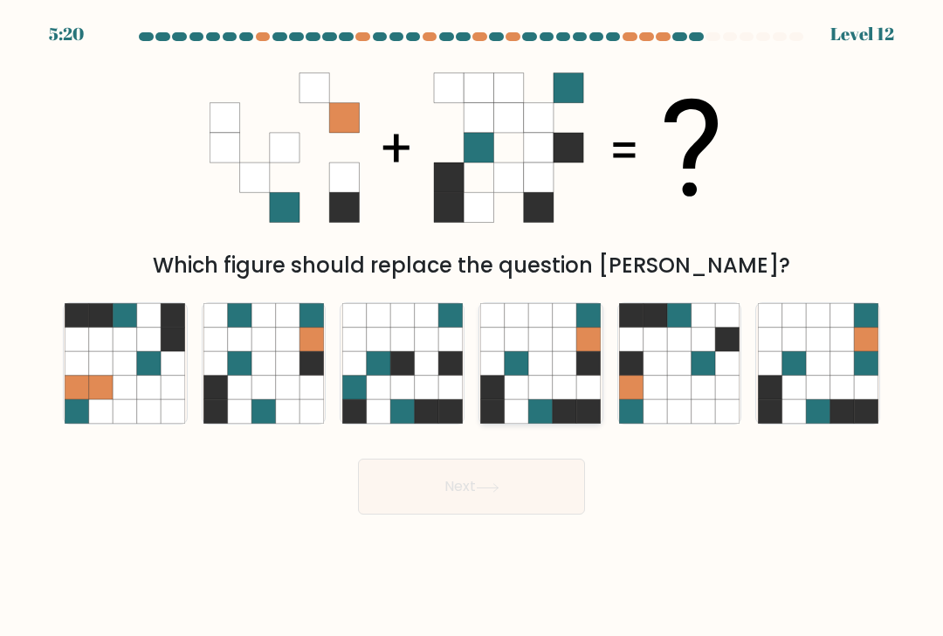
click at [579, 383] on icon at bounding box center [589, 387] width 24 height 24
click at [472, 327] on input "d." at bounding box center [471, 322] width 1 height 9
radio input "true"
click at [538, 491] on button "Next" at bounding box center [471, 486] width 227 height 56
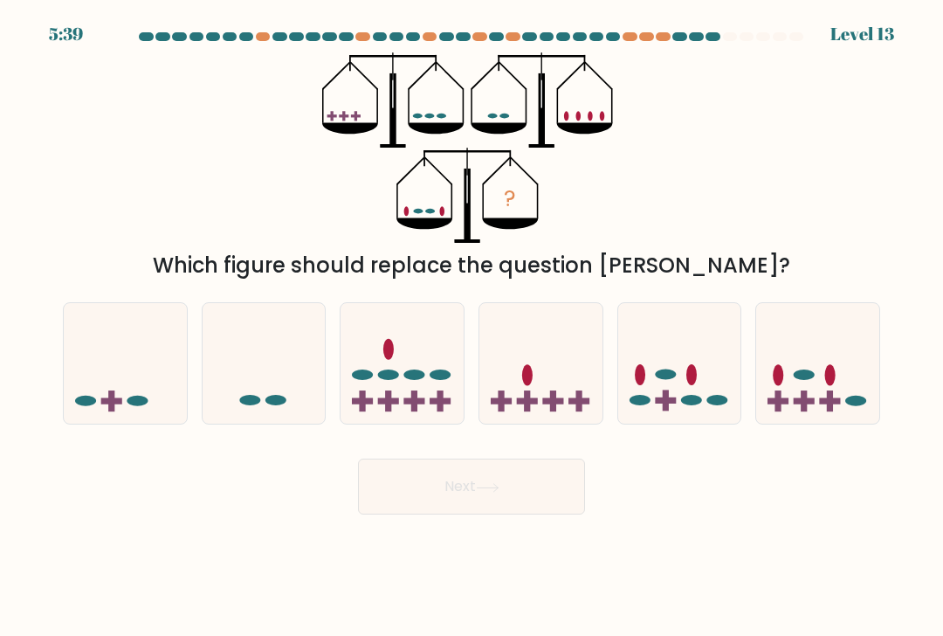
click at [121, 388] on icon at bounding box center [125, 364] width 123 height 102
click at [471, 327] on input "a." at bounding box center [471, 322] width 1 height 9
radio input "true"
click at [448, 481] on button "Next" at bounding box center [471, 486] width 227 height 56
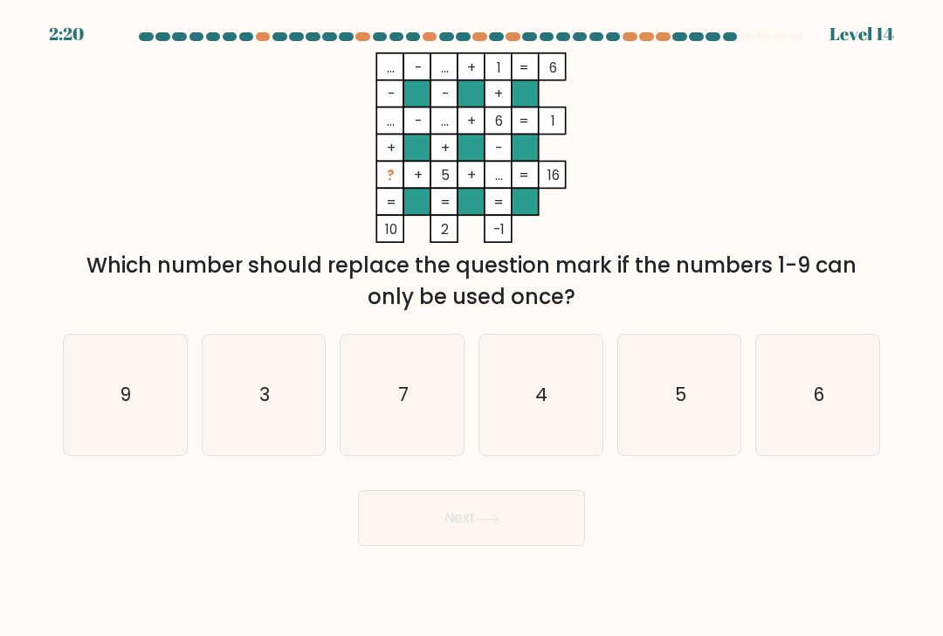
click at [303, 402] on icon "3" at bounding box center [263, 394] width 120 height 120
click at [471, 327] on input "b. 3" at bounding box center [471, 322] width 1 height 9
radio input "true"
click at [424, 516] on button "Next" at bounding box center [471, 518] width 227 height 56
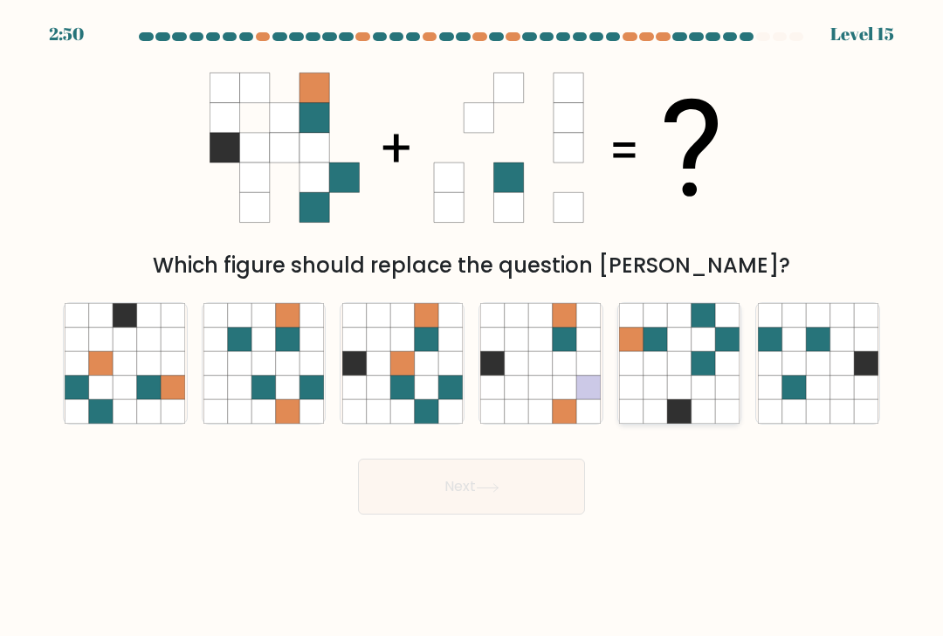
click at [679, 388] on icon at bounding box center [679, 387] width 24 height 24
click at [472, 327] on input "e." at bounding box center [471, 322] width 1 height 9
radio input "true"
click at [505, 507] on button "Next" at bounding box center [471, 486] width 227 height 56
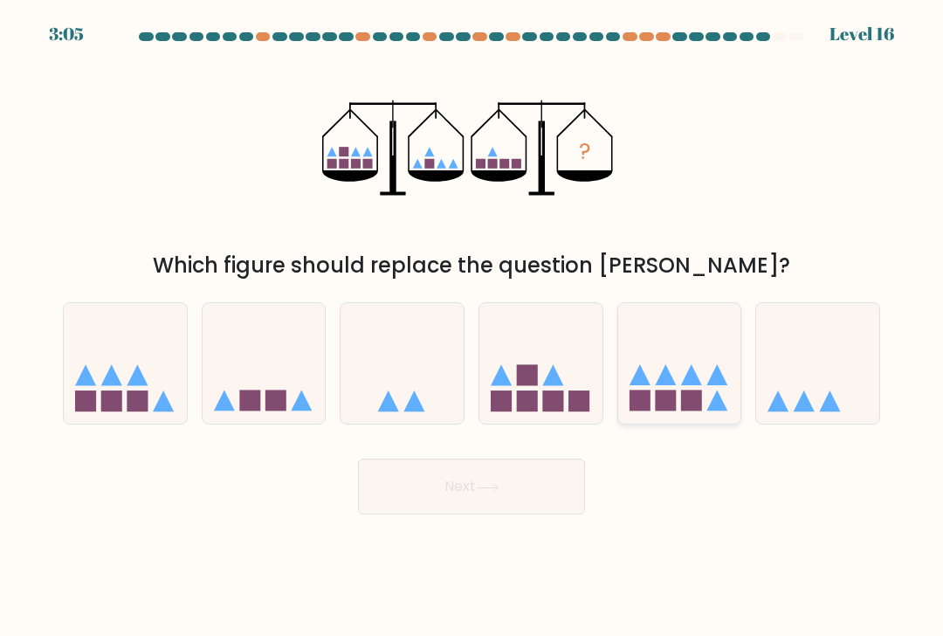
click at [660, 351] on icon at bounding box center [679, 364] width 123 height 102
click at [472, 327] on input "e." at bounding box center [471, 322] width 1 height 9
radio input "true"
click at [525, 479] on button "Next" at bounding box center [471, 486] width 227 height 56
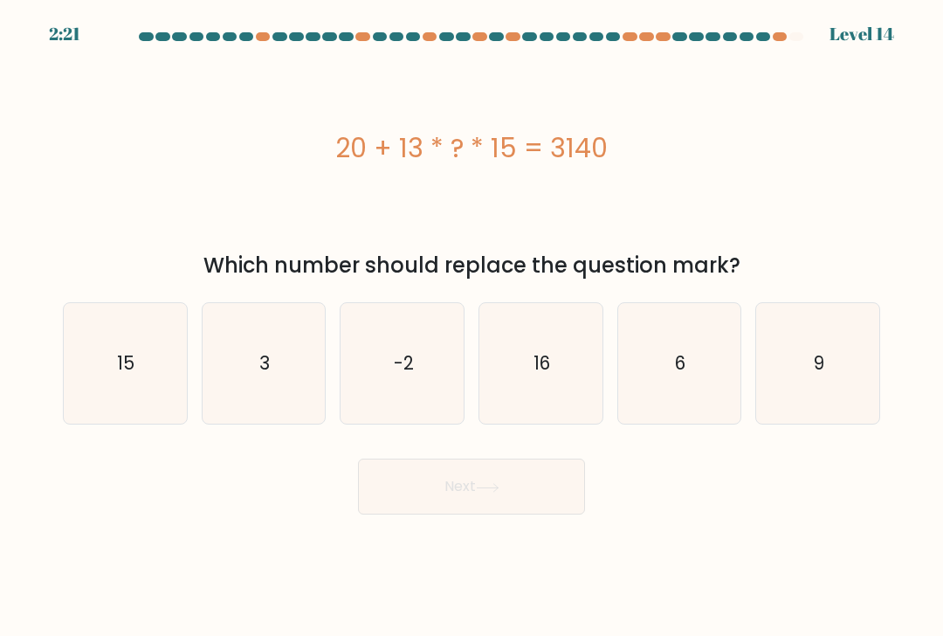
click at [611, 162] on div "20 + 13 * ? * 15 = 3140" at bounding box center [471, 147] width 817 height 39
click at [92, 373] on icon "15" at bounding box center [125, 363] width 120 height 120
click at [471, 327] on input "a. 15" at bounding box center [471, 322] width 1 height 9
radio input "true"
click at [526, 341] on icon "16" at bounding box center [540, 363] width 120 height 120
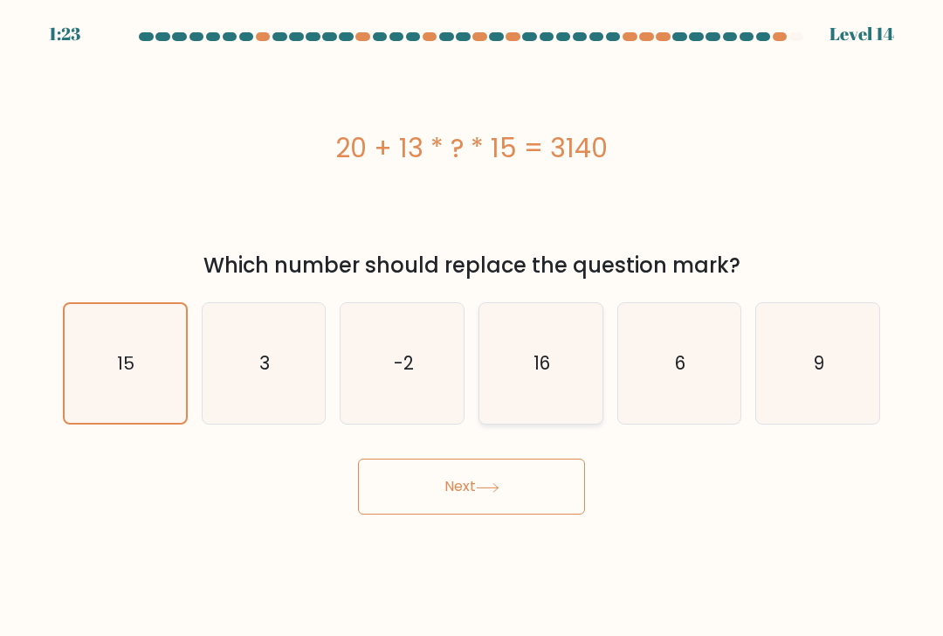
click at [472, 327] on input "d. 16" at bounding box center [471, 322] width 1 height 9
radio input "true"
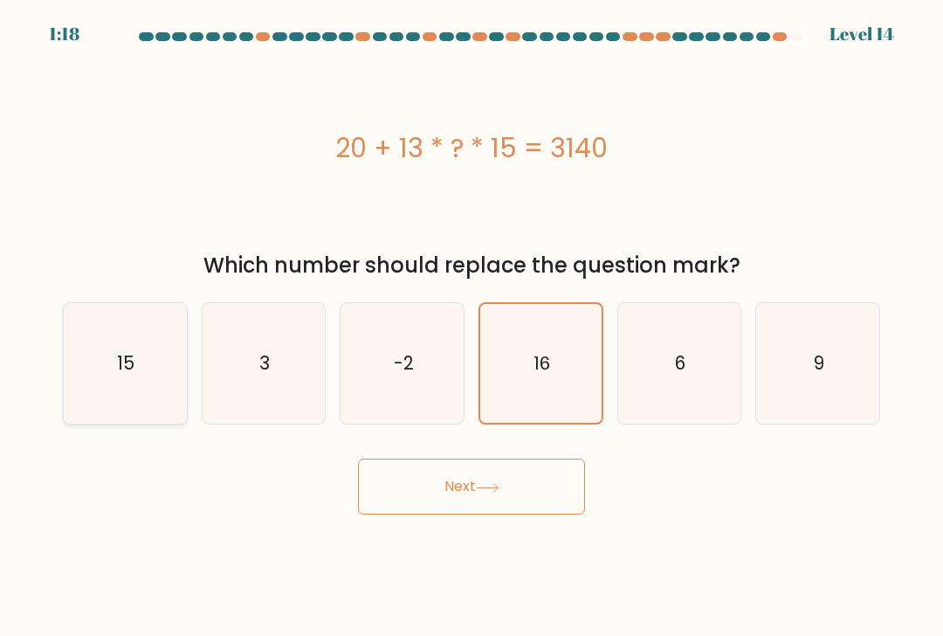
click at [120, 403] on icon "15" at bounding box center [125, 363] width 120 height 120
click at [471, 327] on input "a. 15" at bounding box center [471, 322] width 1 height 9
radio input "true"
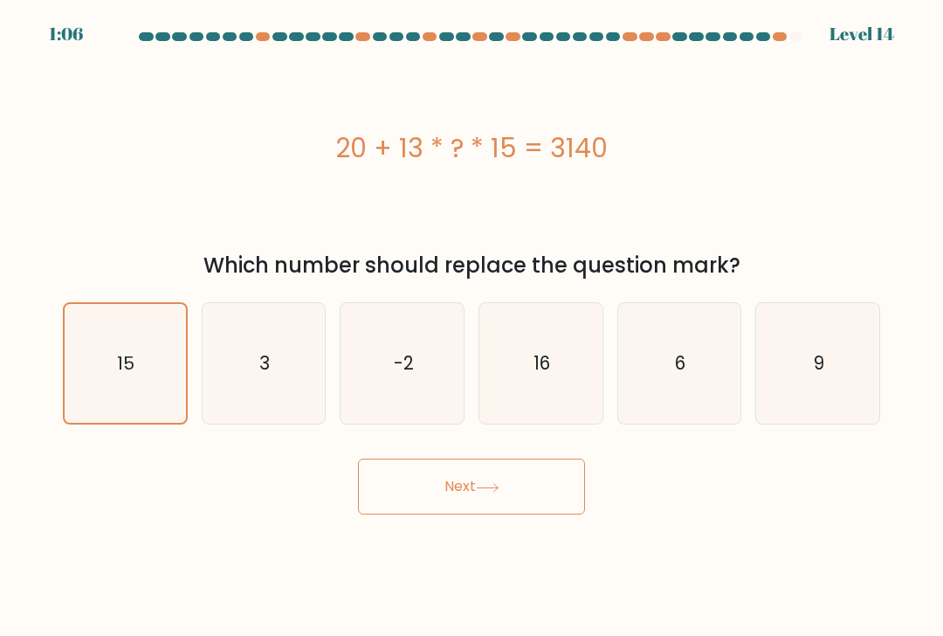
click at [533, 382] on icon "16" at bounding box center [540, 363] width 120 height 120
click at [472, 327] on input "d. 16" at bounding box center [471, 322] width 1 height 9
radio input "true"
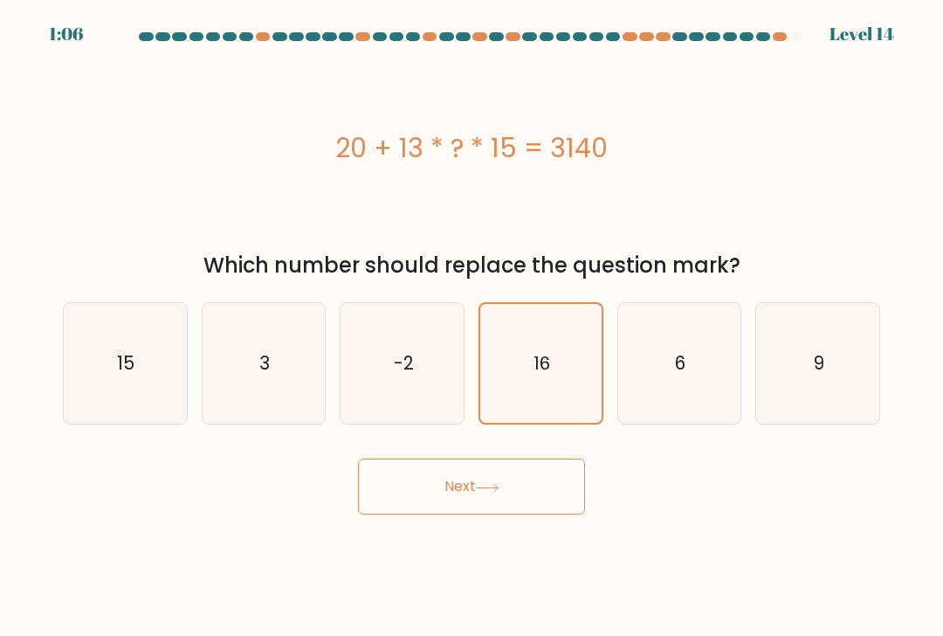
click at [511, 497] on button "Next" at bounding box center [471, 486] width 227 height 56
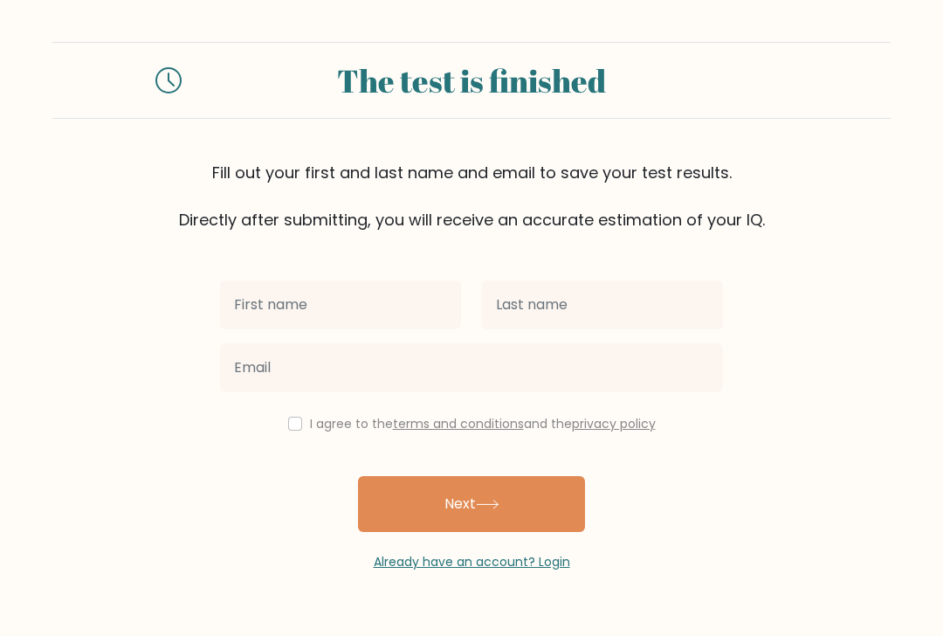
click at [371, 304] on input "text" at bounding box center [340, 304] width 241 height 49
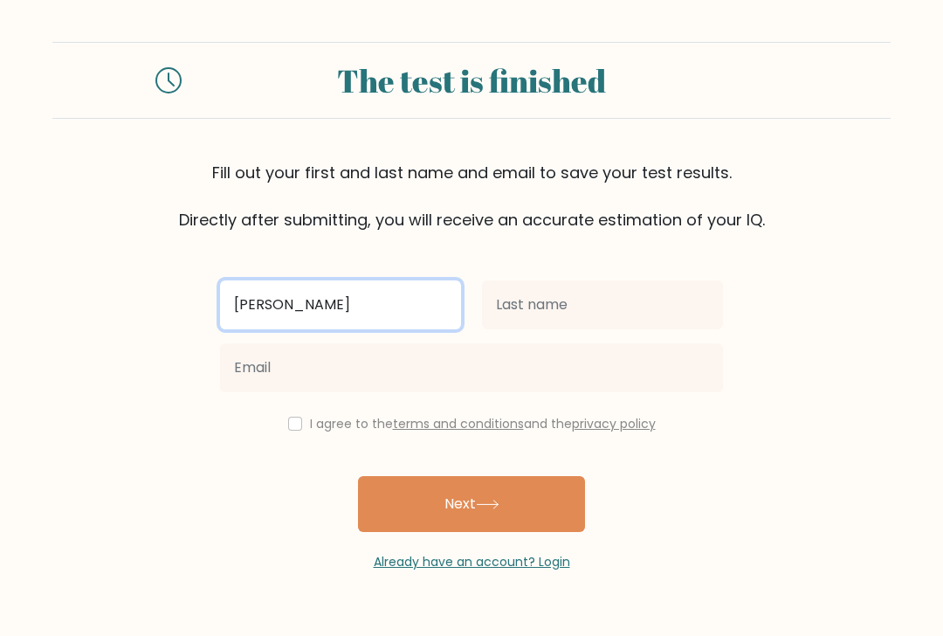
type input "Lawrence Matthew"
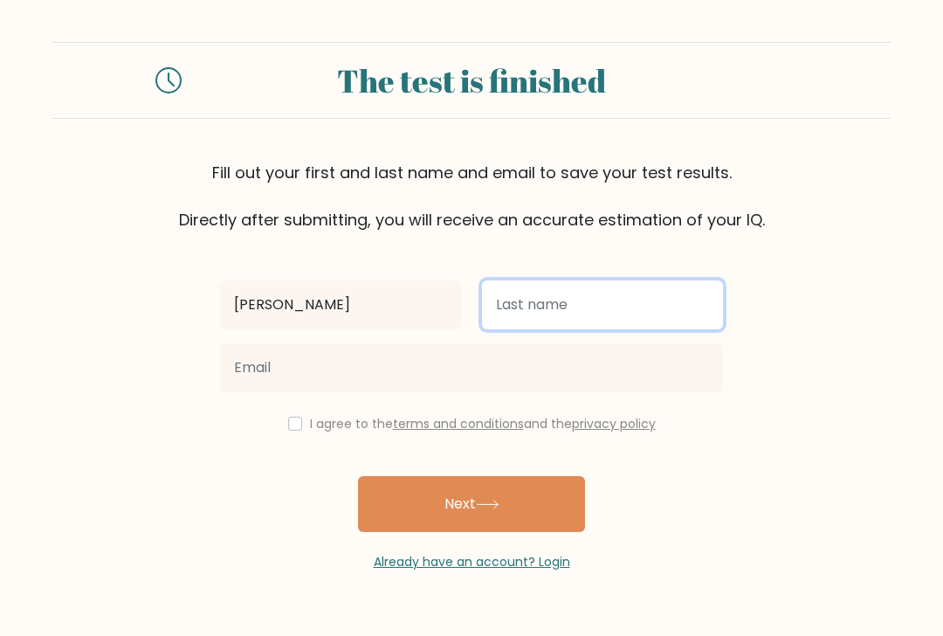
click at [551, 310] on input "text" at bounding box center [602, 304] width 241 height 49
type input "Narra"
click at [440, 354] on input "email" at bounding box center [471, 367] width 503 height 49
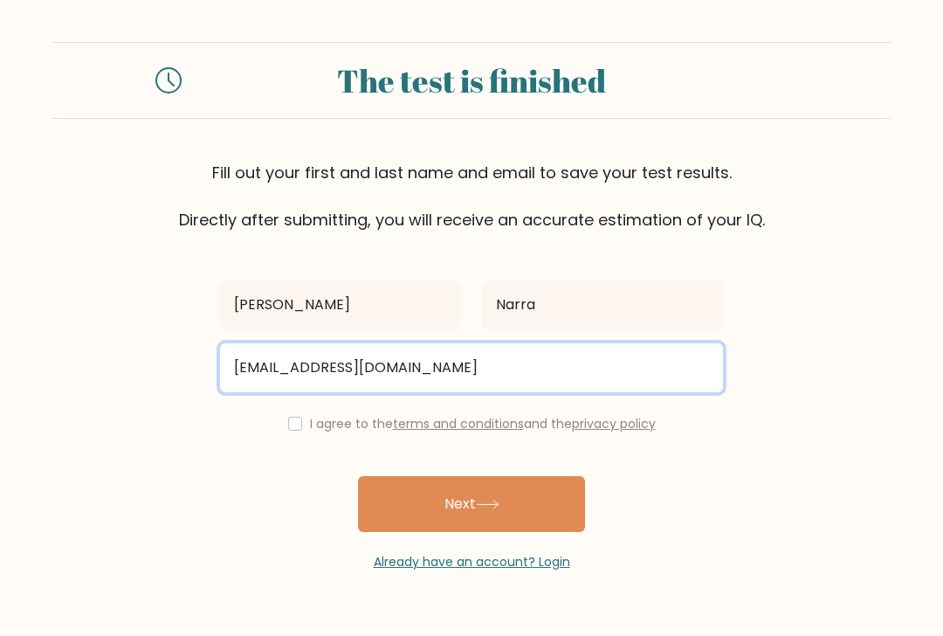
type input "lawrencematthewnarra@gmail.com"
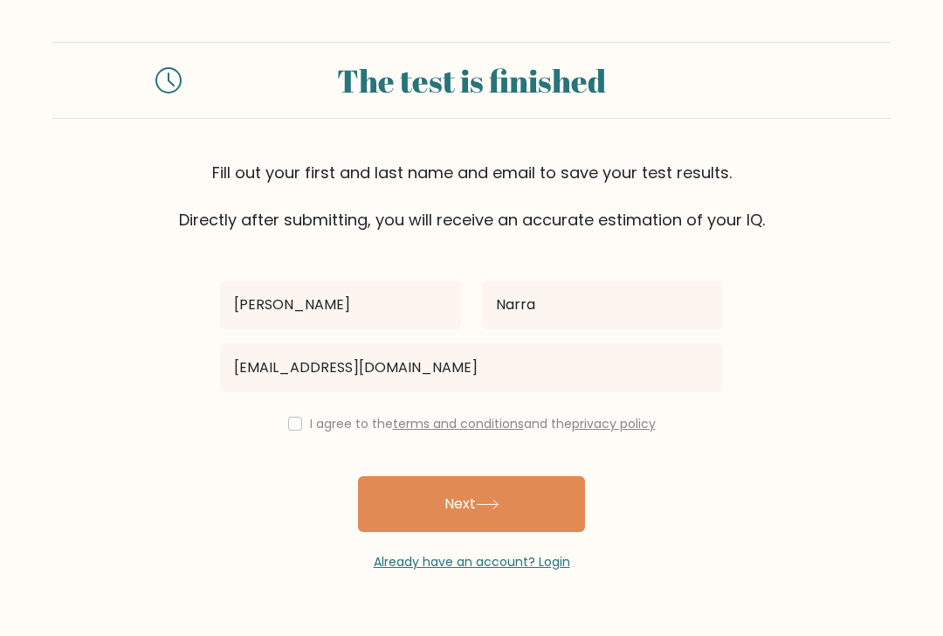
click at [288, 427] on input "checkbox" at bounding box center [295, 423] width 14 height 14
checkbox input "true"
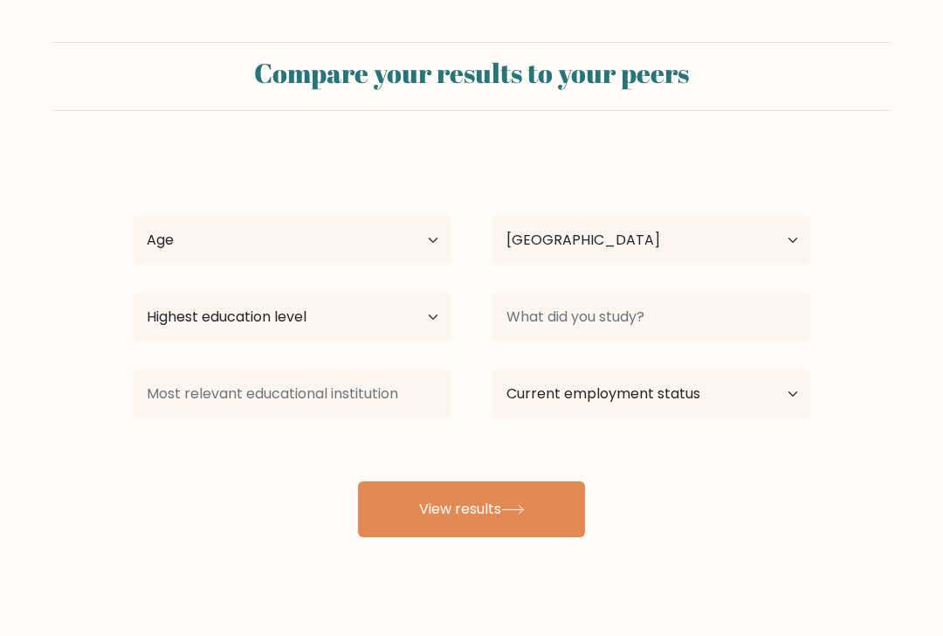
select select "PH"
click at [360, 246] on select "Age Under [DEMOGRAPHIC_DATA] [DEMOGRAPHIC_DATA] [DEMOGRAPHIC_DATA] [DEMOGRAPHIC…" at bounding box center [292, 240] width 318 height 49
select select "25_34"
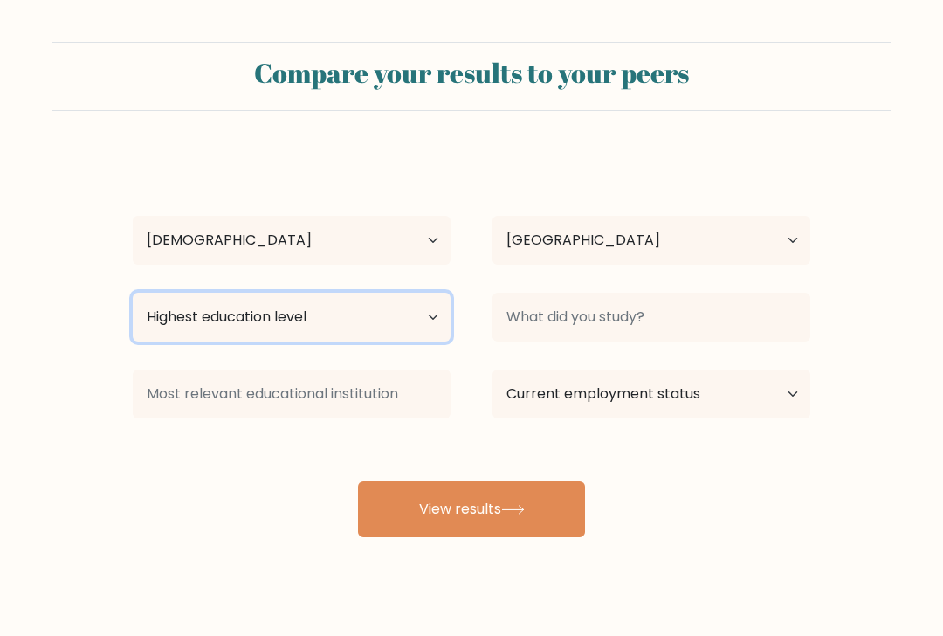
click at [354, 314] on select "Highest education level No schooling Primary Lower Secondary Upper Secondary Oc…" at bounding box center [292, 316] width 318 height 49
select select "bachelors_degree"
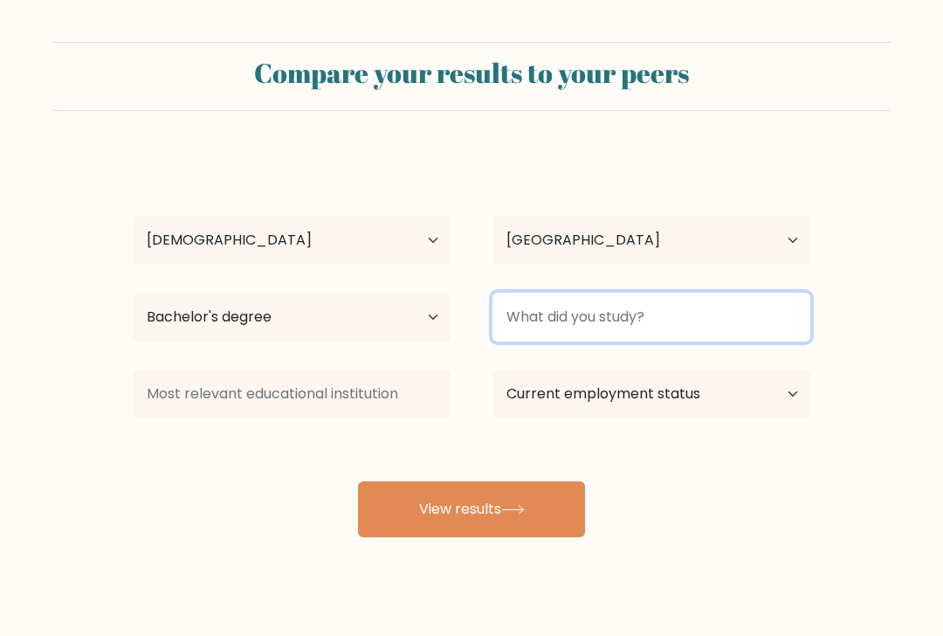
click at [591, 314] on input at bounding box center [651, 316] width 318 height 49
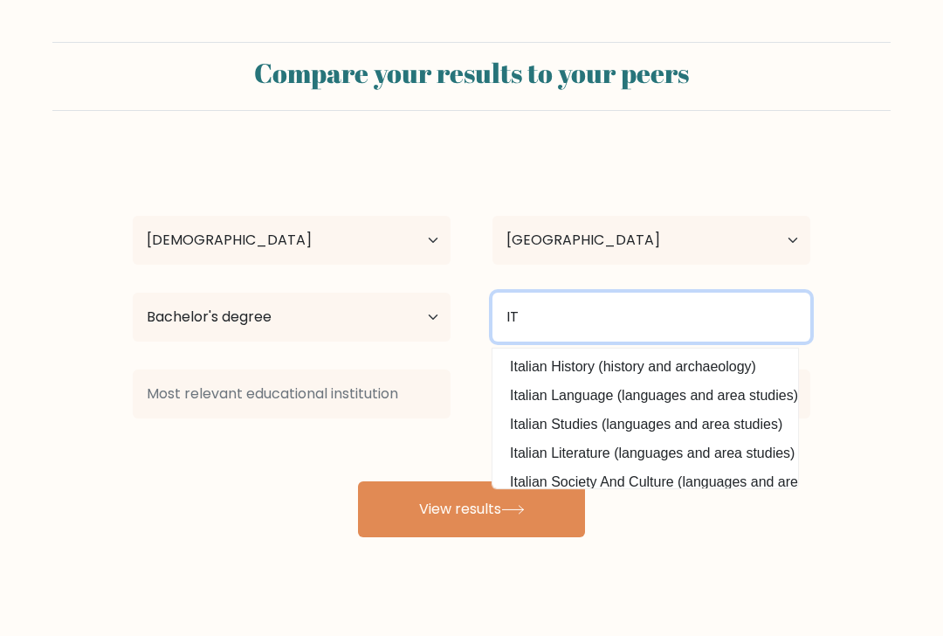
type input "IT"
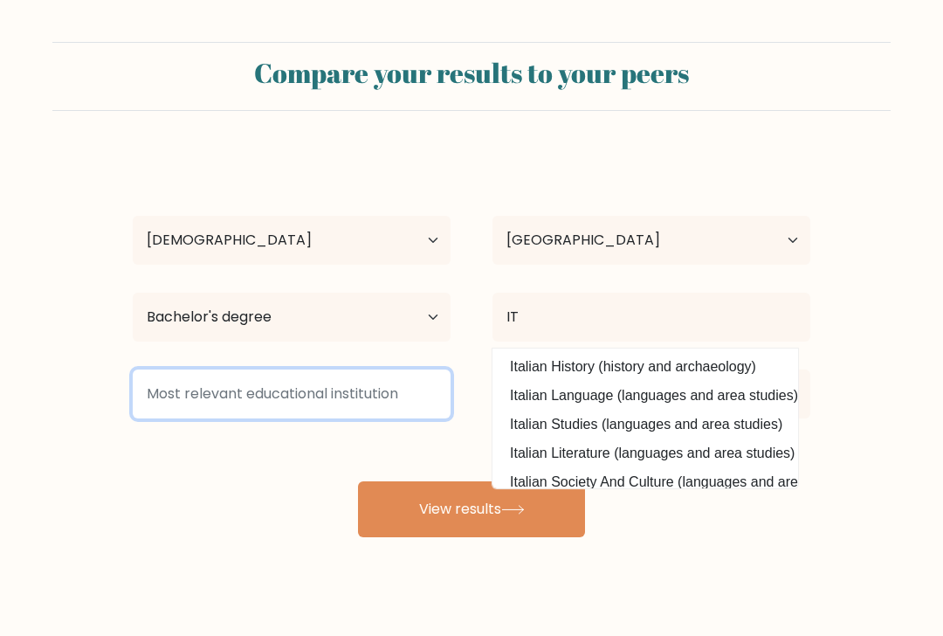
click at [406, 400] on input at bounding box center [292, 393] width 318 height 49
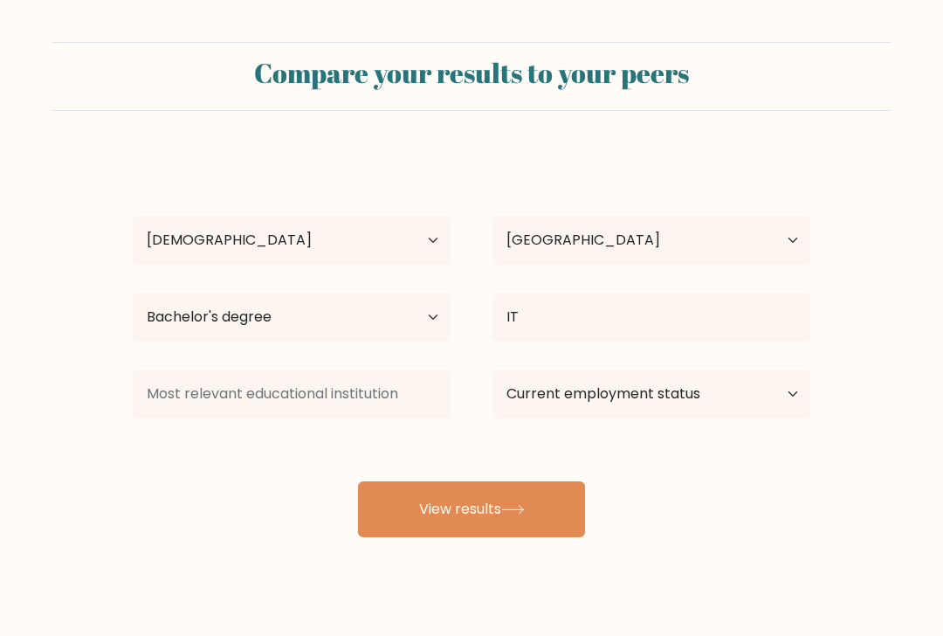
click at [254, 476] on div "Lawrence Matthew Narra Age Under 18 years old 18-24 years old 25-34 years old 3…" at bounding box center [471, 345] width 698 height 384
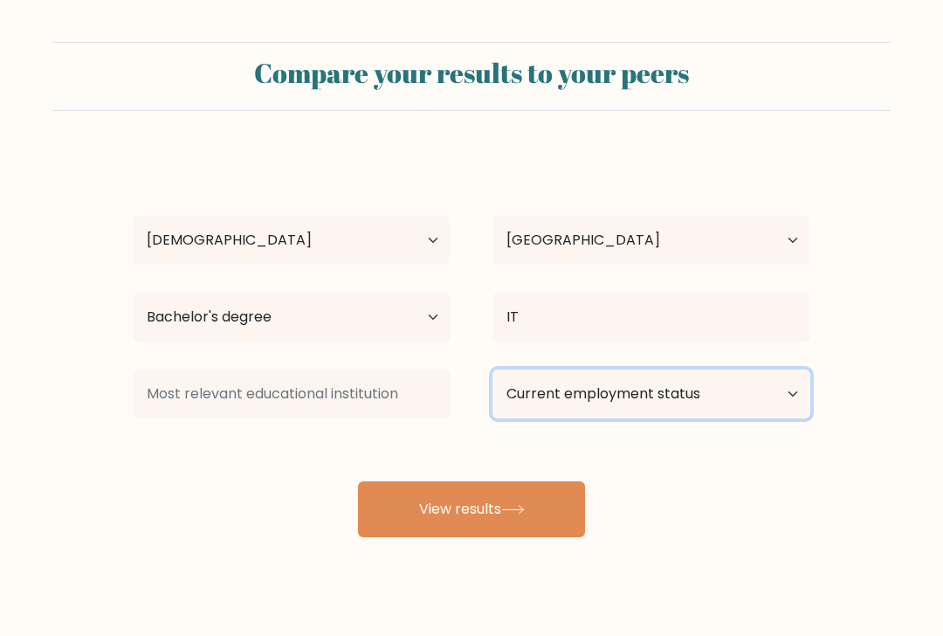
click at [675, 410] on select "Current employment status Employed Student Retired Other / prefer not to answer" at bounding box center [651, 393] width 318 height 49
select select "other"
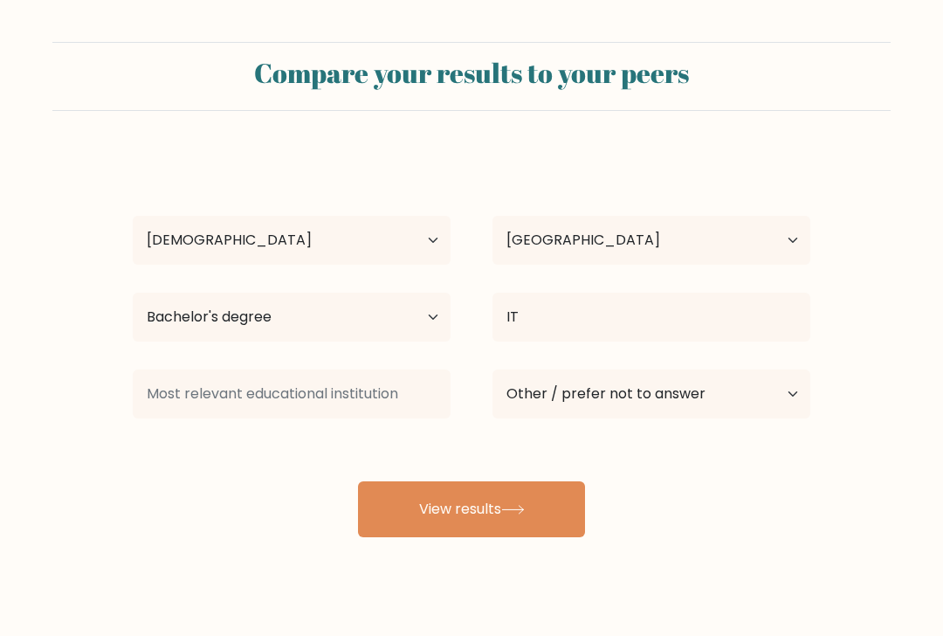
click at [643, 467] on div "Lawrence Matthew Narra Age Under 18 years old 18-24 years old 25-34 years old 3…" at bounding box center [471, 345] width 698 height 384
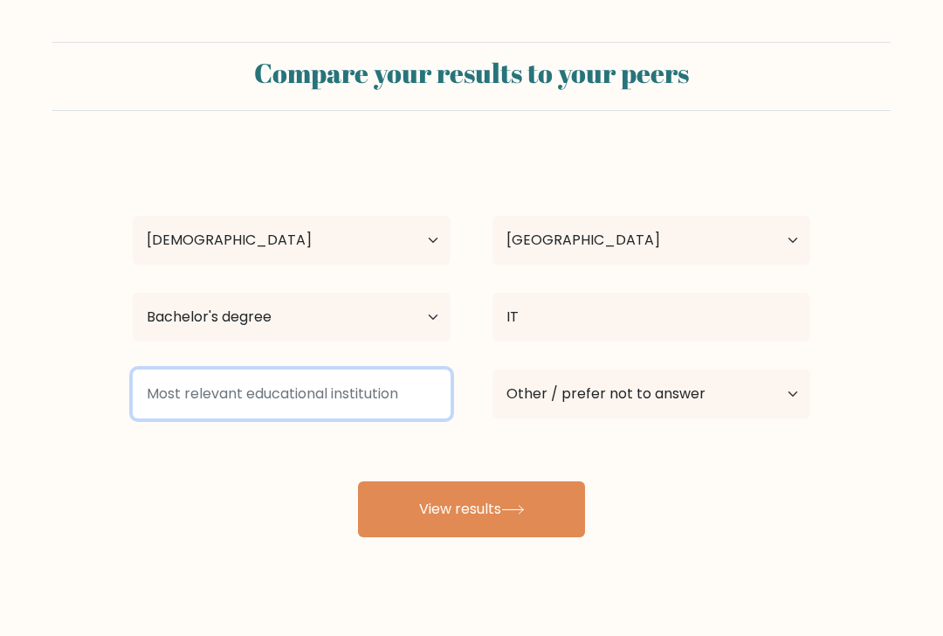
click at [341, 403] on input at bounding box center [292, 393] width 318 height 49
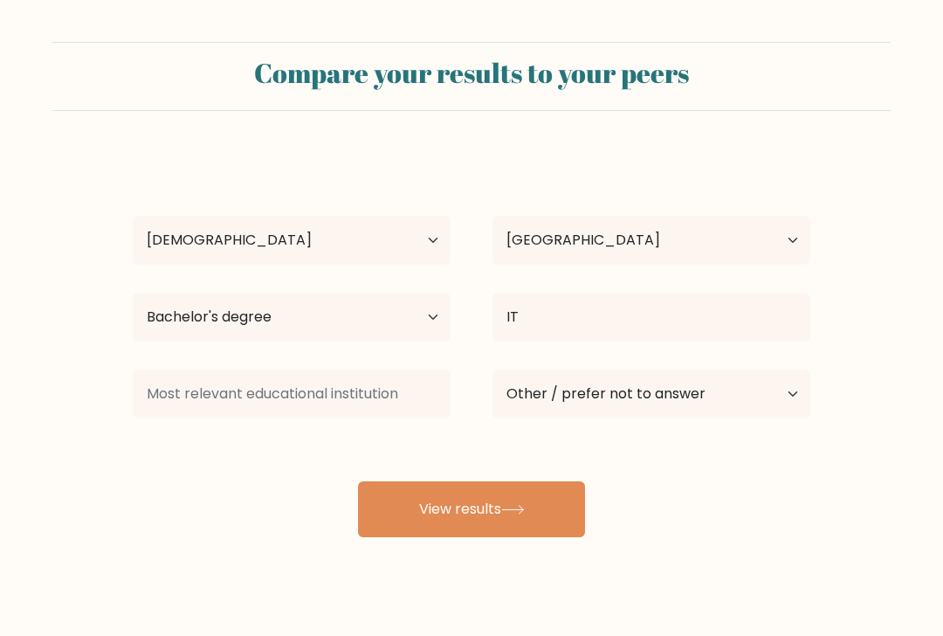
click at [272, 475] on div "Lawrence Matthew Narra Age Under 18 years old 18-24 years old 25-34 years old 3…" at bounding box center [471, 345] width 698 height 384
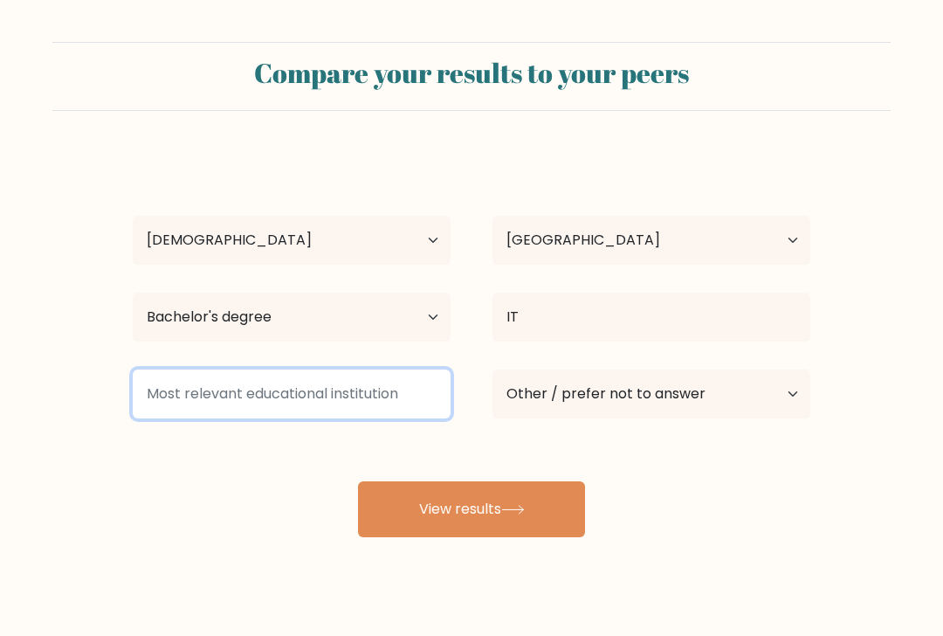
click at [343, 385] on input at bounding box center [292, 393] width 318 height 49
type input "/"
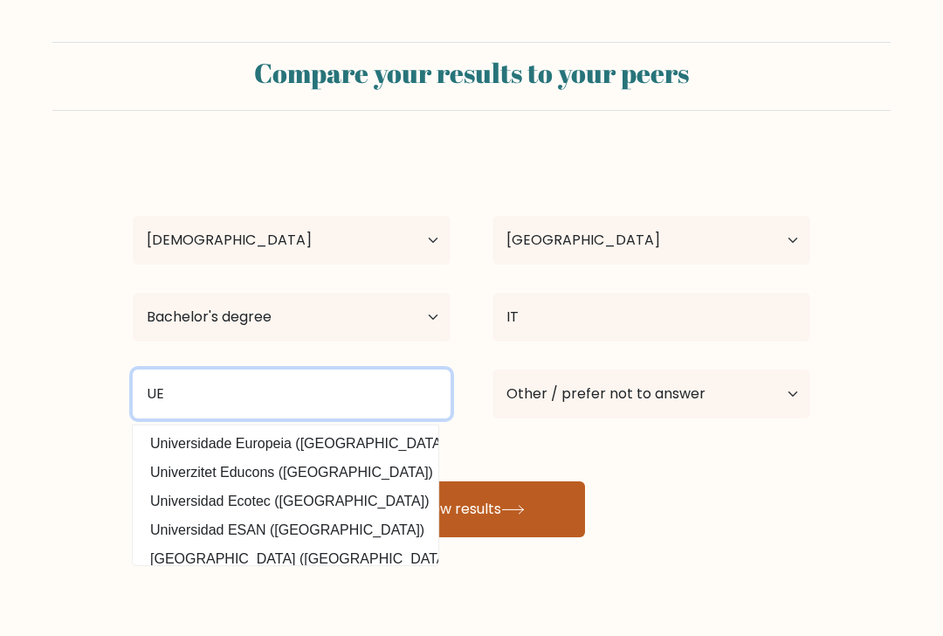
type input "UE"
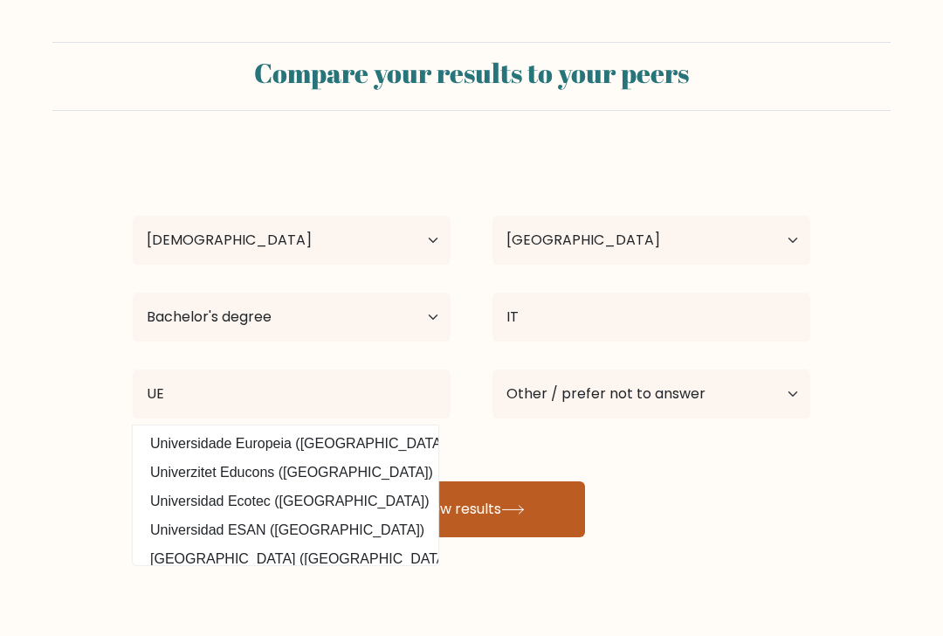
click at [386, 505] on button "View results" at bounding box center [471, 509] width 227 height 56
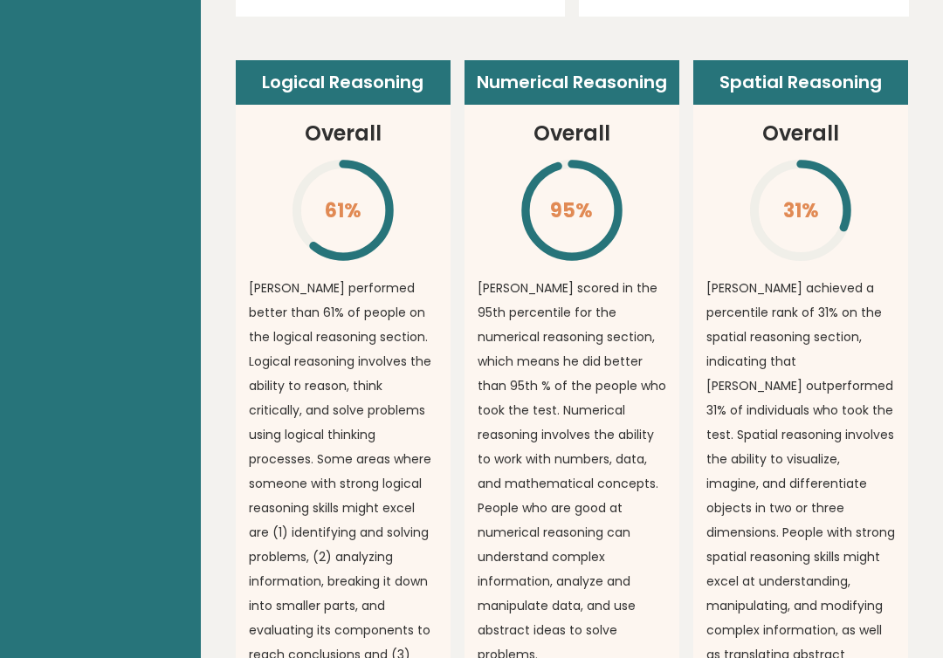
scroll to position [1382, 0]
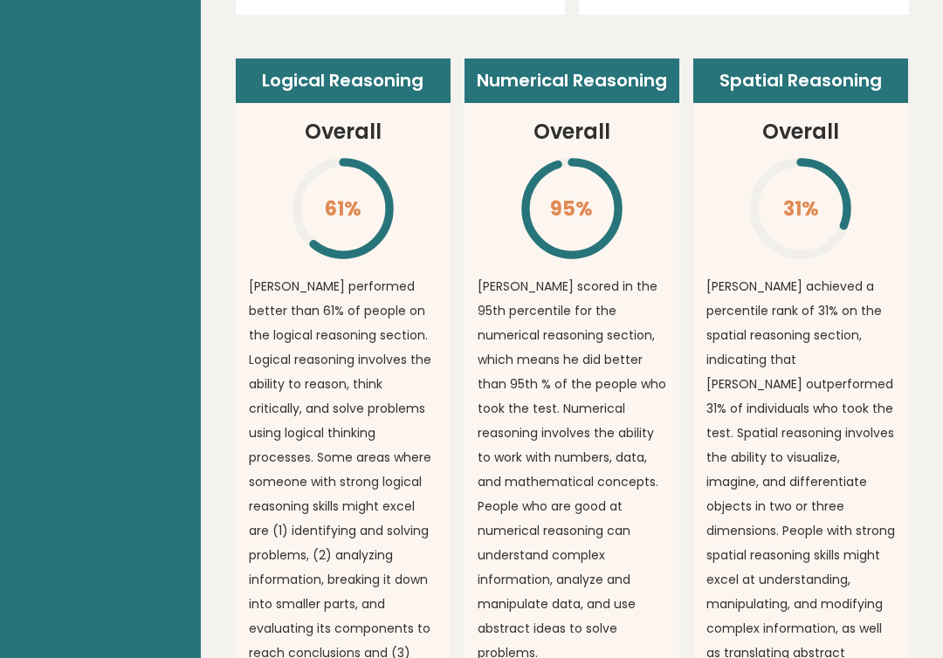
click at [613, 376] on p "Lawrence Matthew scored in the 95th percentile for the numerical reasoning sect…" at bounding box center [572, 469] width 189 height 391
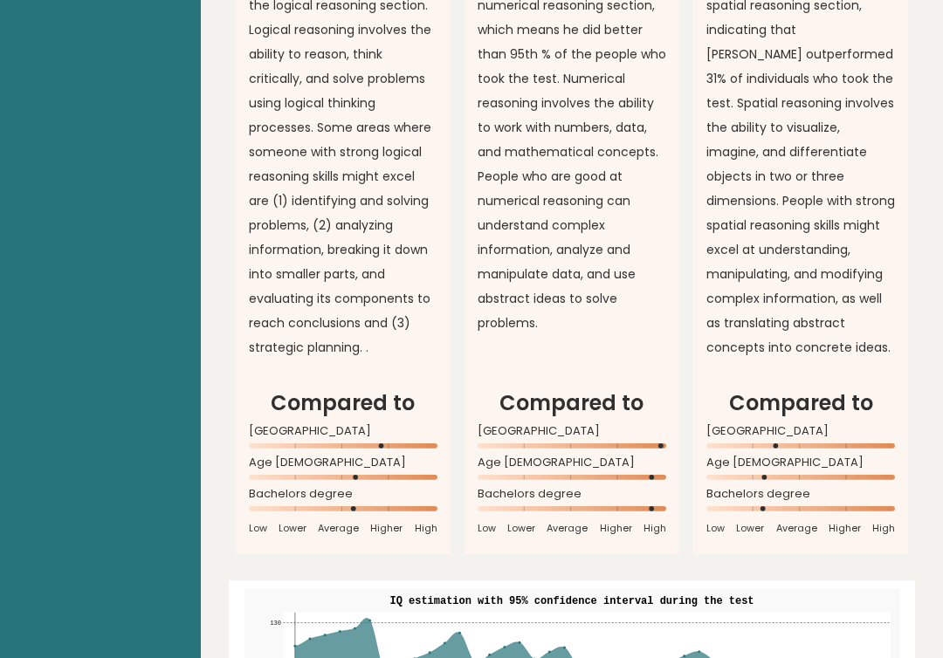
scroll to position [1715, 0]
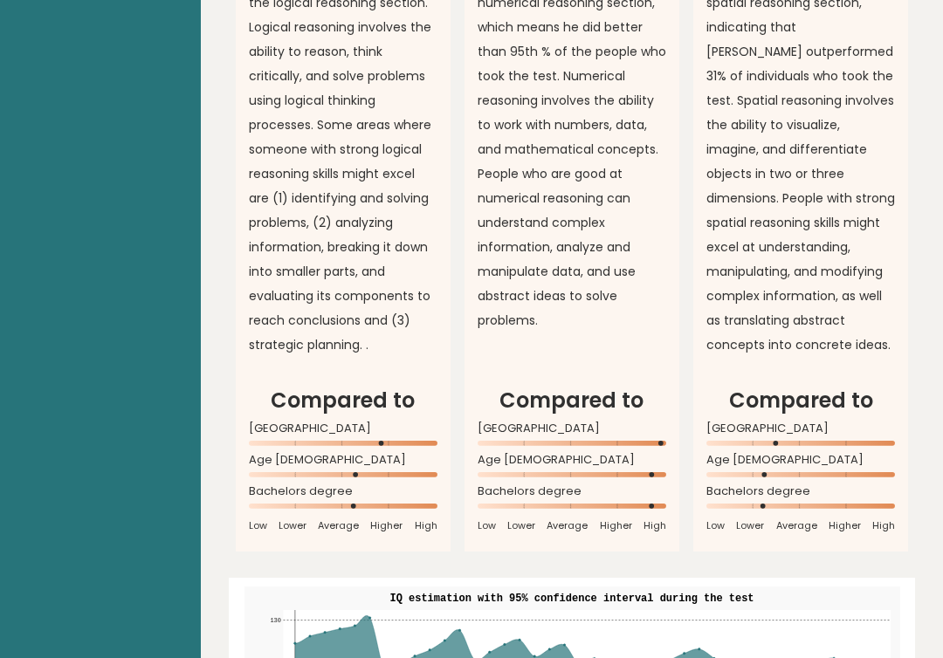
click at [764, 444] on rect at bounding box center [800, 443] width 189 height 5
click at [763, 443] on rect at bounding box center [800, 443] width 189 height 5
click at [785, 444] on rect at bounding box center [800, 443] width 189 height 5
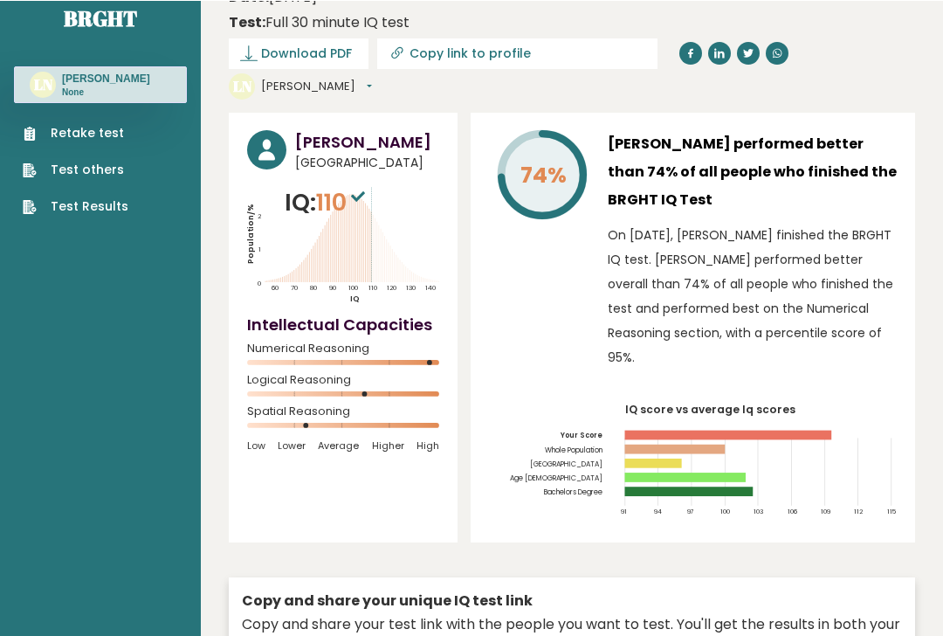
scroll to position [0, 0]
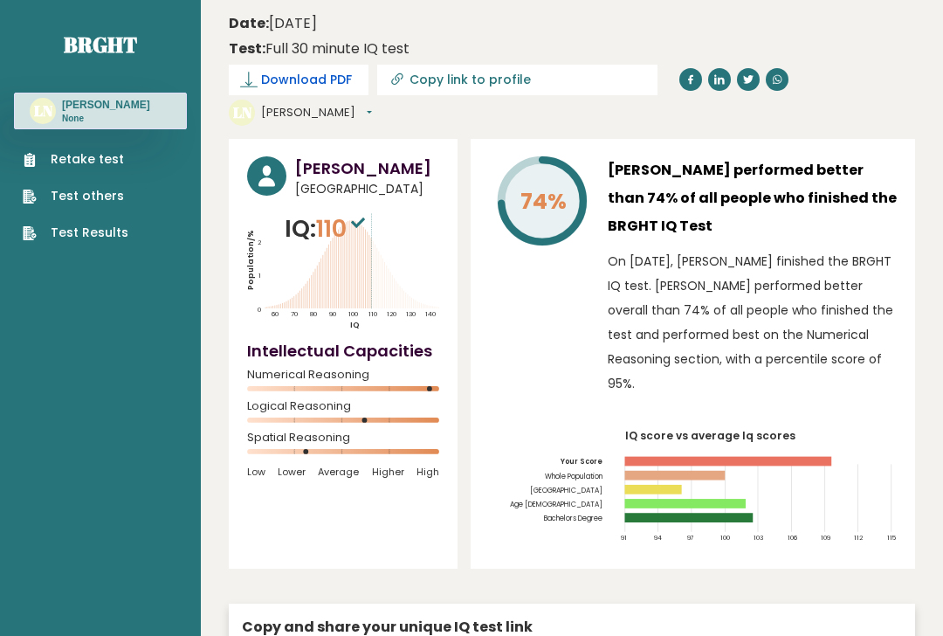
click at [319, 86] on span "Download PDF" at bounding box center [306, 80] width 91 height 18
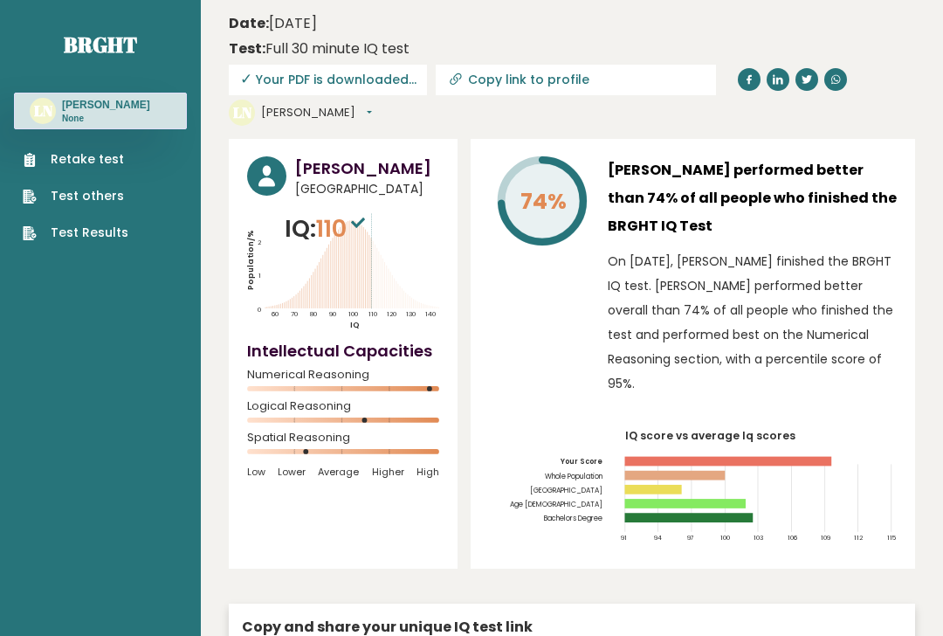
click at [61, 242] on link "Test Results" at bounding box center [76, 233] width 106 height 18
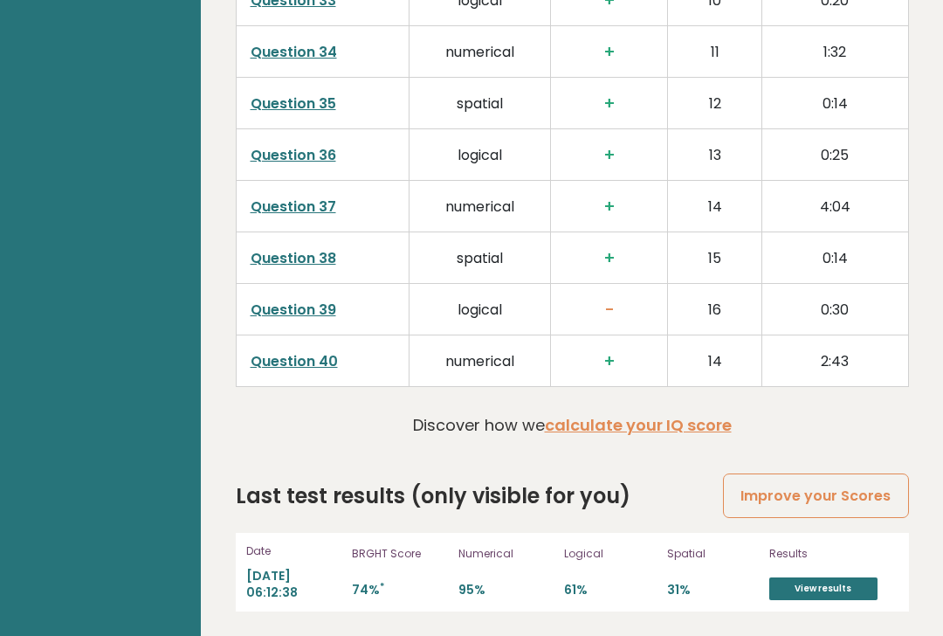
scroll to position [4532, 0]
click at [798, 585] on link "View results" at bounding box center [823, 589] width 108 height 23
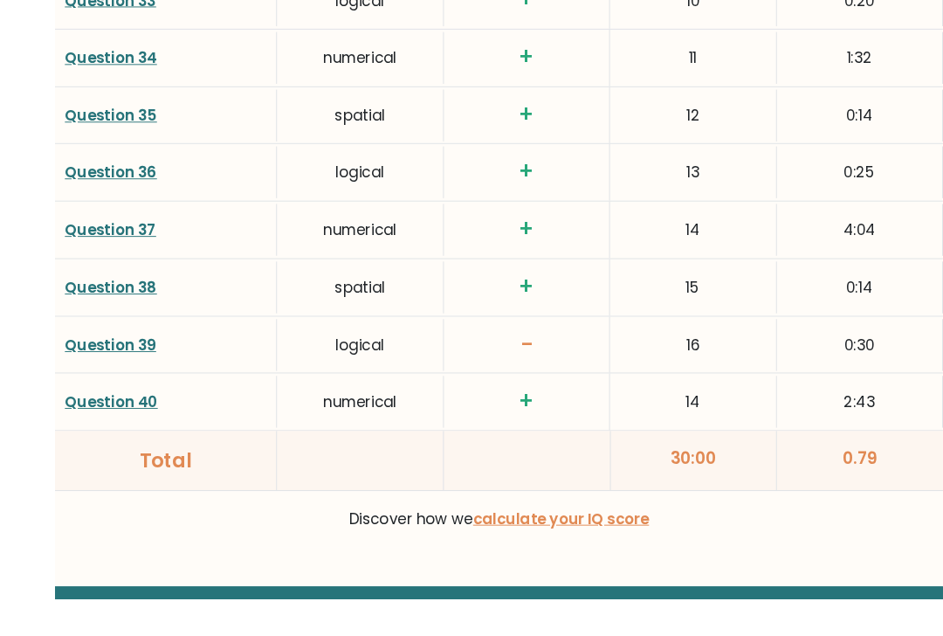
scroll to position [4565, 0]
